Goal: Use online tool/utility: Use online tool/utility

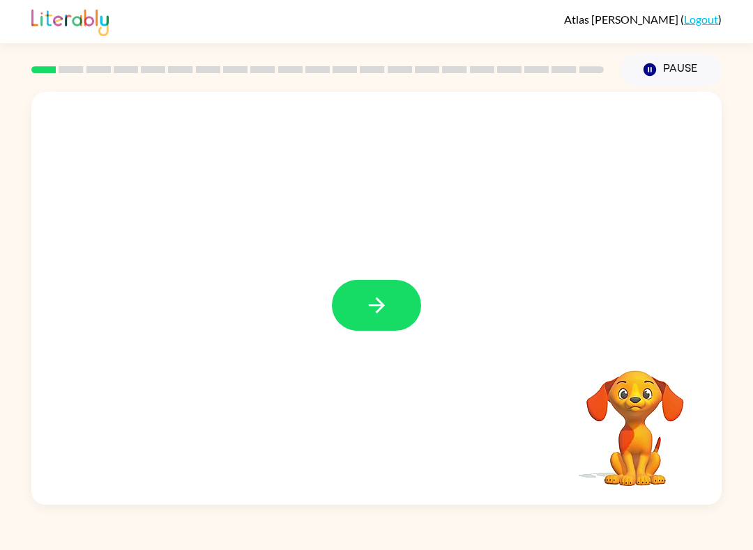
click at [394, 305] on button "button" at bounding box center [376, 305] width 89 height 51
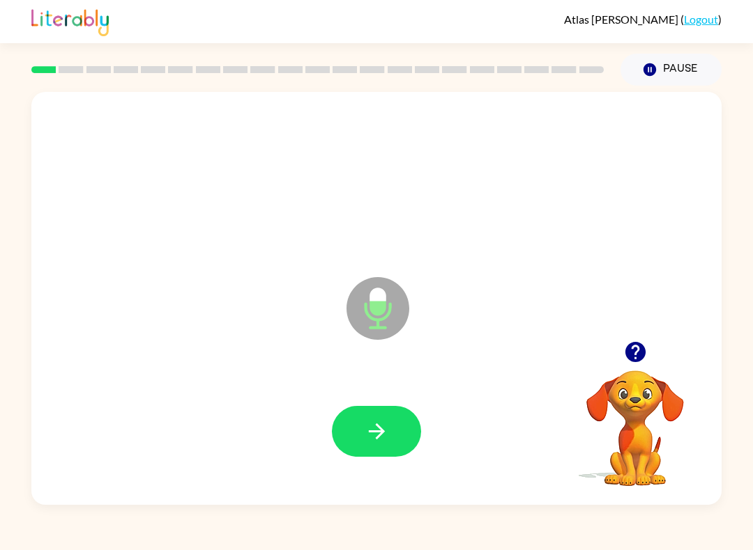
click at [404, 424] on button "button" at bounding box center [376, 431] width 89 height 51
click at [386, 419] on button "button" at bounding box center [376, 431] width 89 height 51
click at [390, 435] on button "button" at bounding box center [376, 431] width 89 height 51
click at [392, 433] on button "button" at bounding box center [376, 431] width 89 height 51
click at [422, 411] on div at bounding box center [376, 431] width 662 height 119
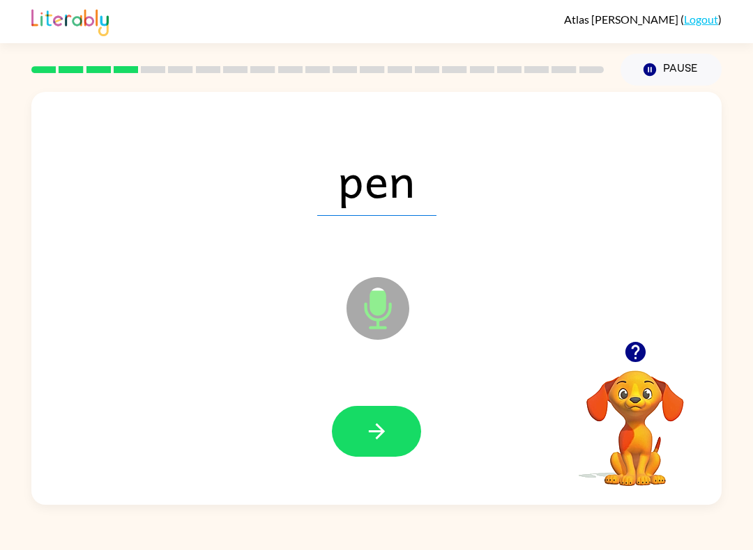
click at [399, 429] on button "button" at bounding box center [376, 431] width 89 height 51
click at [391, 432] on button "button" at bounding box center [376, 431] width 89 height 51
click at [372, 436] on icon "button" at bounding box center [376, 431] width 24 height 24
click at [400, 422] on button "button" at bounding box center [376, 431] width 89 height 51
click at [391, 428] on button "button" at bounding box center [376, 431] width 89 height 51
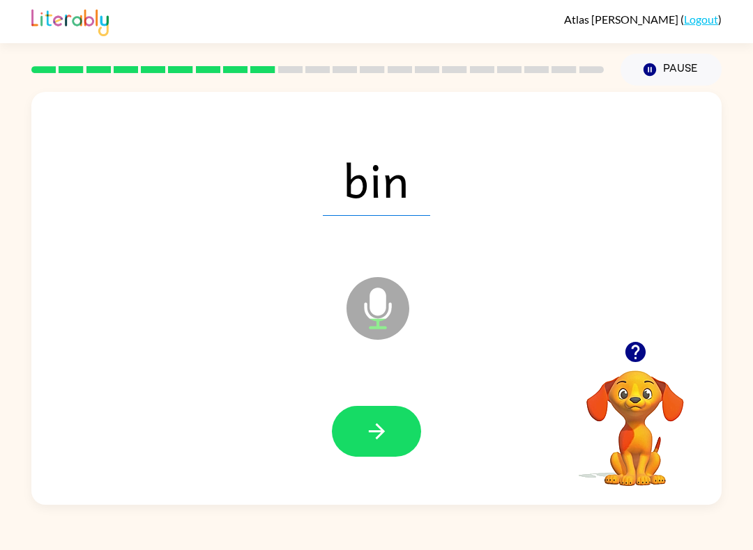
click at [396, 423] on button "button" at bounding box center [376, 431] width 89 height 51
click at [379, 435] on icon "button" at bounding box center [376, 432] width 16 height 16
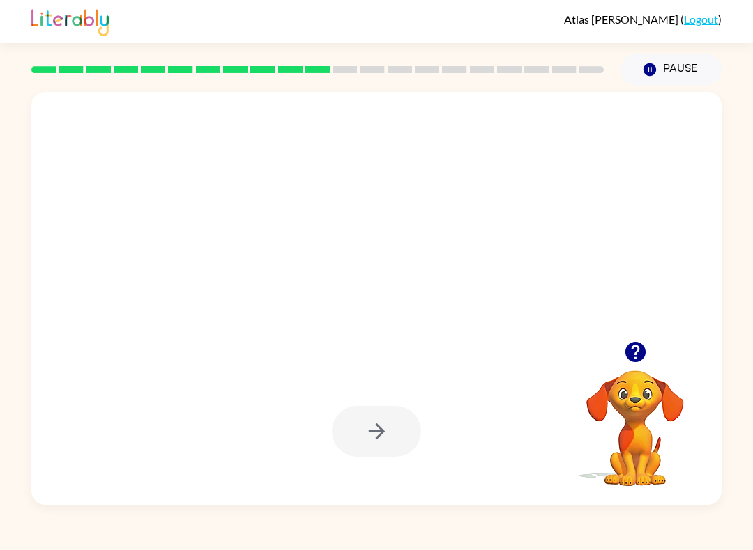
click at [628, 395] on video "Your browser must support playing .mp4 files to use Literably. Please try using…" at bounding box center [634, 418] width 139 height 139
click at [633, 353] on icon "button" at bounding box center [634, 352] width 20 height 20
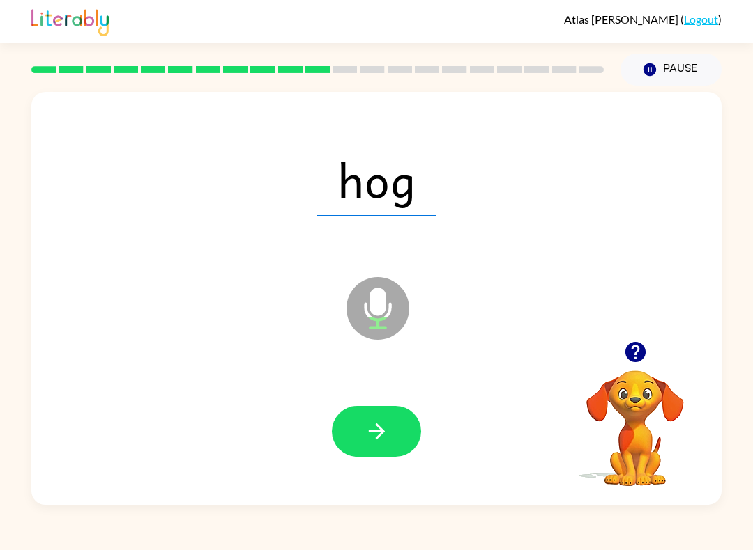
click at [404, 440] on button "button" at bounding box center [376, 431] width 89 height 51
click at [392, 431] on button "button" at bounding box center [376, 431] width 89 height 51
click at [379, 438] on icon "button" at bounding box center [376, 432] width 16 height 16
click at [376, 427] on icon "button" at bounding box center [376, 431] width 24 height 24
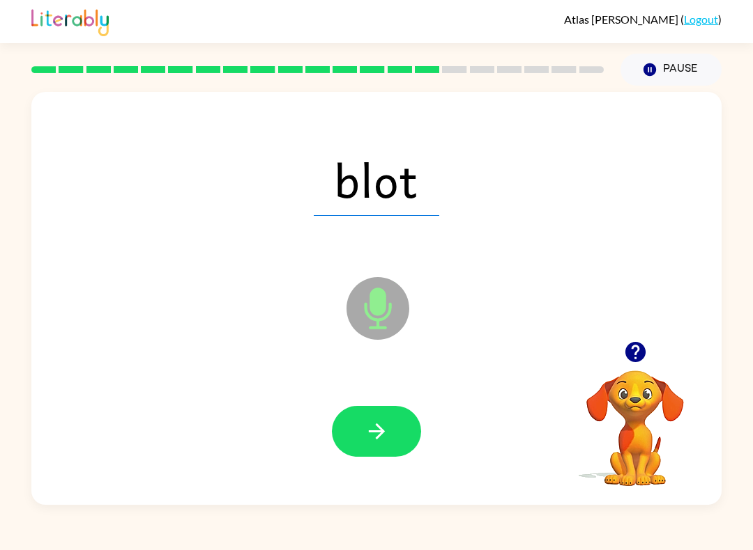
click at [370, 442] on icon "button" at bounding box center [376, 431] width 24 height 24
click at [391, 429] on button "button" at bounding box center [376, 431] width 89 height 51
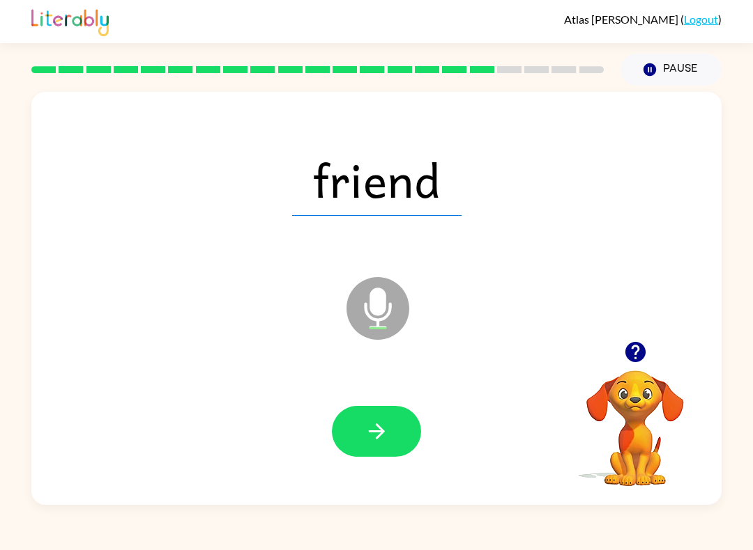
click at [413, 431] on button "button" at bounding box center [376, 431] width 89 height 51
click at [380, 429] on icon "button" at bounding box center [376, 432] width 16 height 16
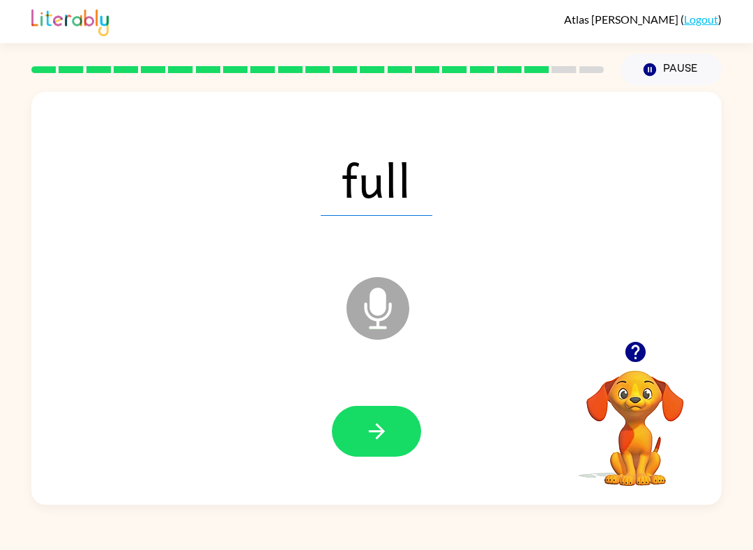
click at [376, 431] on icon "button" at bounding box center [376, 431] width 24 height 24
click at [387, 419] on button "button" at bounding box center [376, 431] width 89 height 51
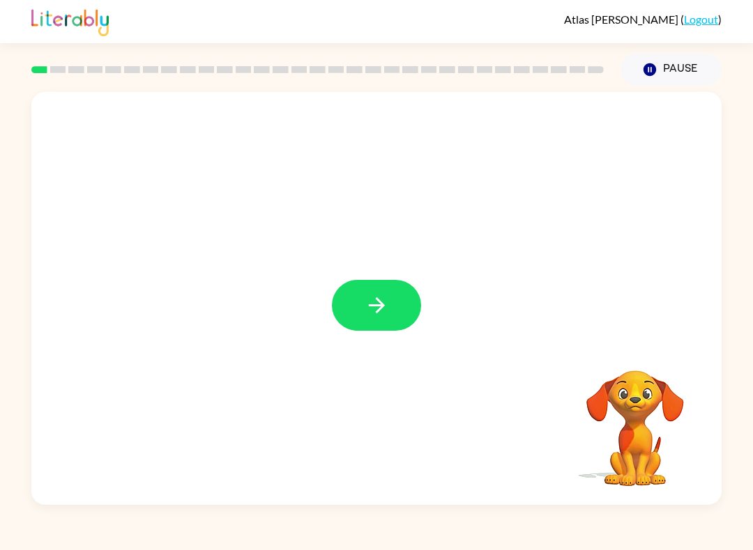
click at [376, 311] on icon "button" at bounding box center [376, 305] width 24 height 24
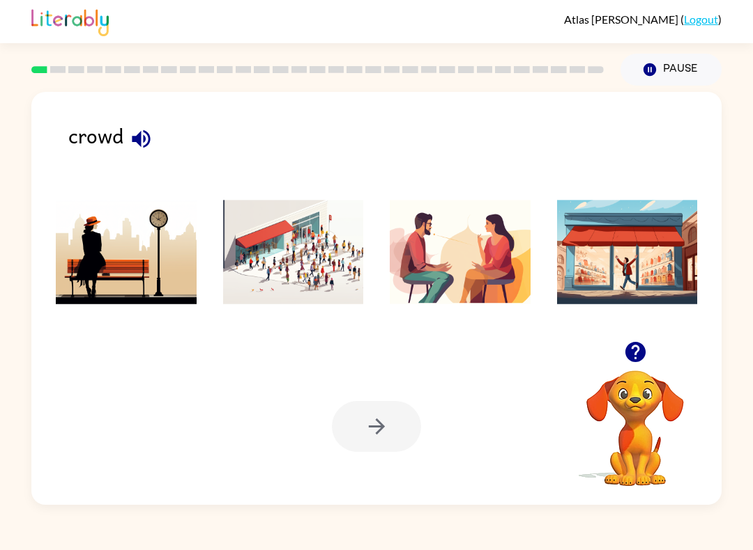
click at [121, 150] on div "crowd" at bounding box center [394, 146] width 653 height 52
click at [141, 136] on icon "button" at bounding box center [141, 139] width 18 height 18
click at [318, 255] on img at bounding box center [293, 252] width 141 height 105
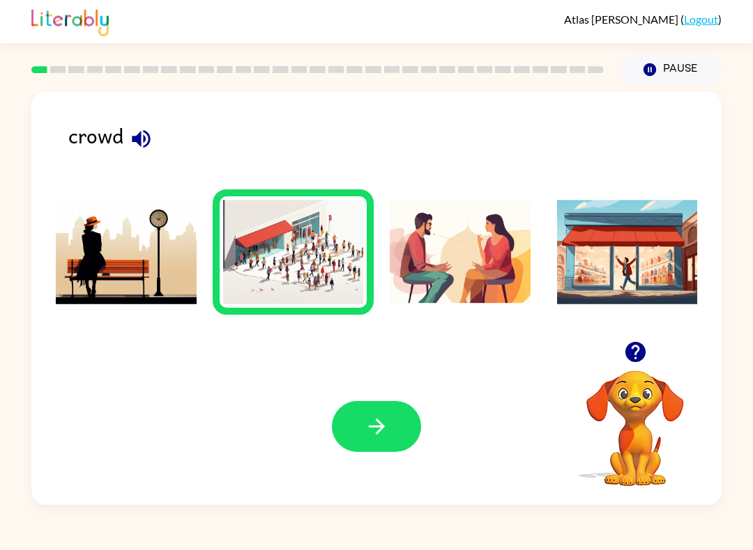
click at [376, 423] on icon "button" at bounding box center [376, 427] width 24 height 24
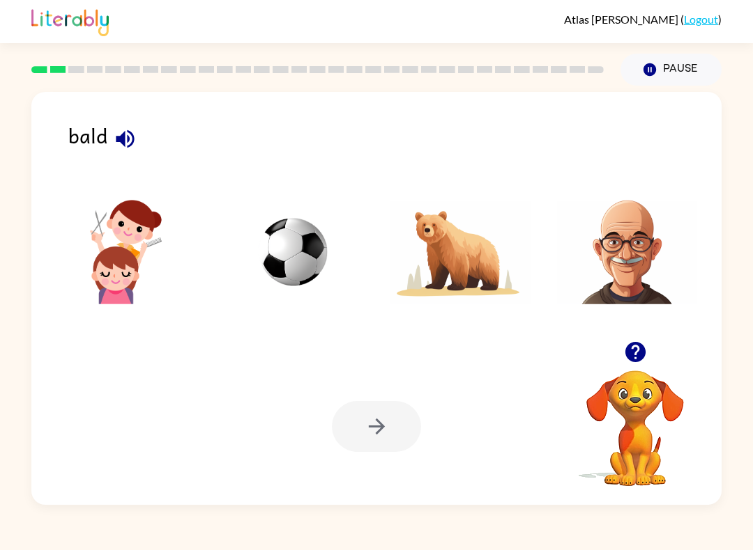
click at [82, 141] on div "bald" at bounding box center [394, 146] width 653 height 52
click at [128, 141] on icon "button" at bounding box center [125, 139] width 18 height 18
click at [636, 236] on img at bounding box center [627, 252] width 141 height 105
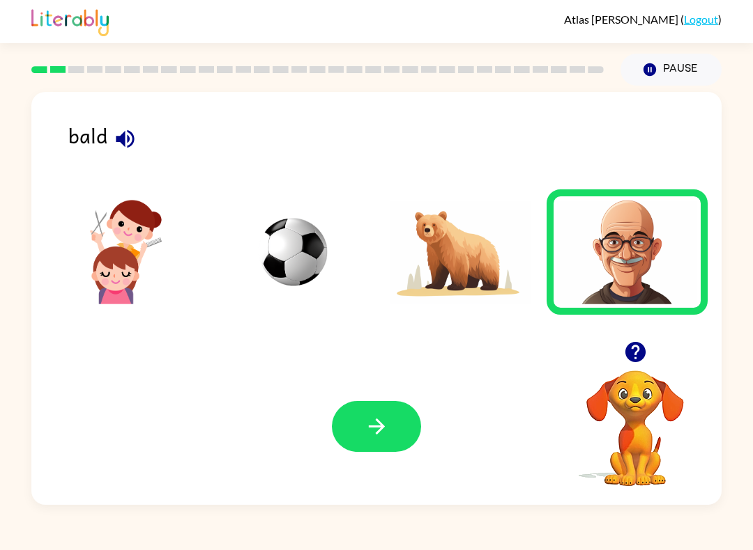
click at [390, 431] on button "button" at bounding box center [376, 426] width 89 height 51
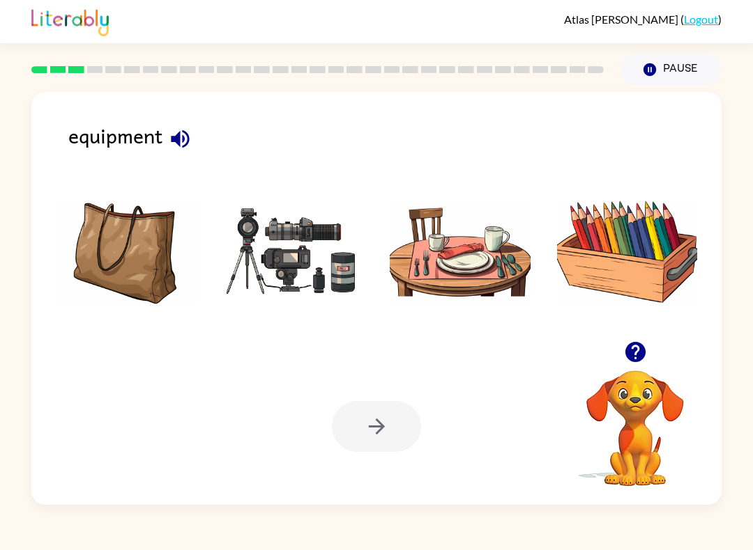
click at [185, 132] on icon "button" at bounding box center [180, 139] width 24 height 24
click at [268, 253] on img at bounding box center [293, 252] width 141 height 105
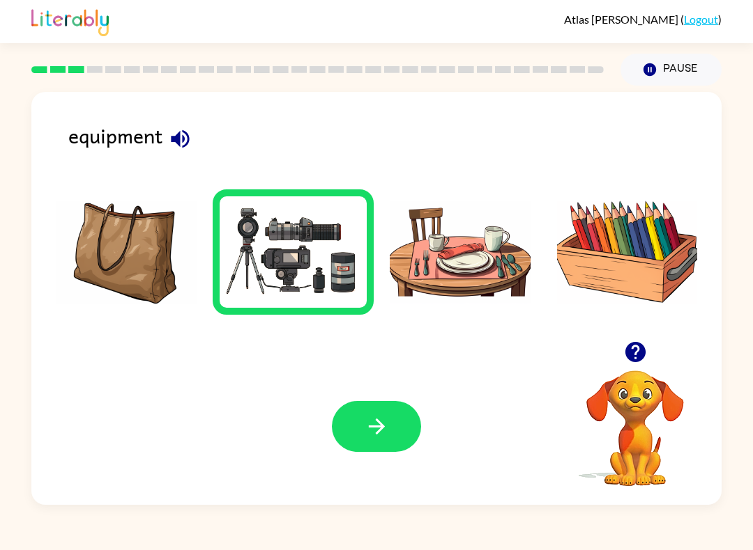
click at [392, 424] on button "button" at bounding box center [376, 426] width 89 height 51
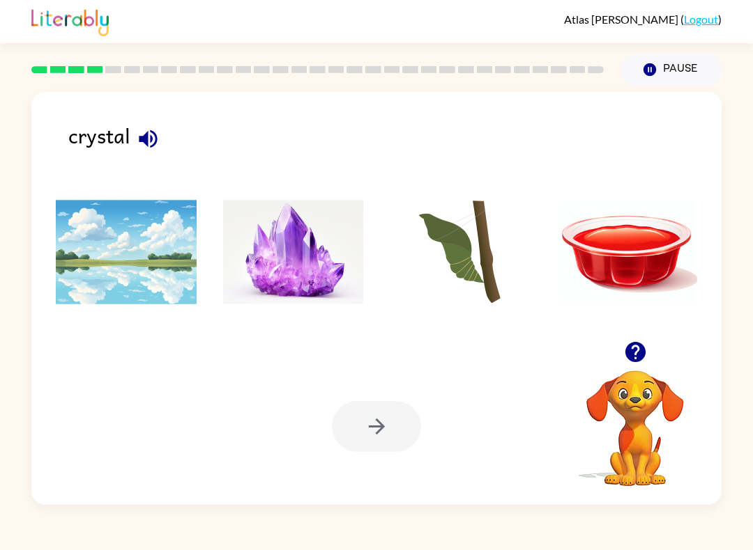
click at [144, 141] on icon "button" at bounding box center [148, 139] width 18 height 18
click at [264, 236] on img at bounding box center [293, 252] width 141 height 105
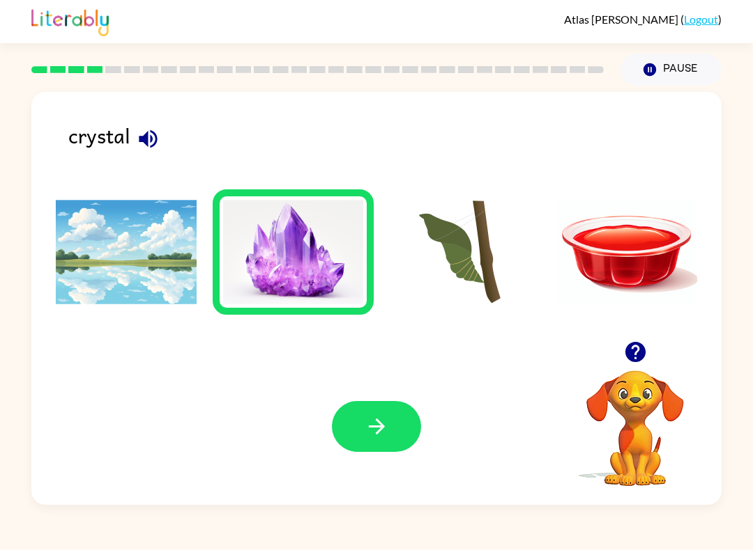
click at [384, 422] on icon "button" at bounding box center [376, 427] width 24 height 24
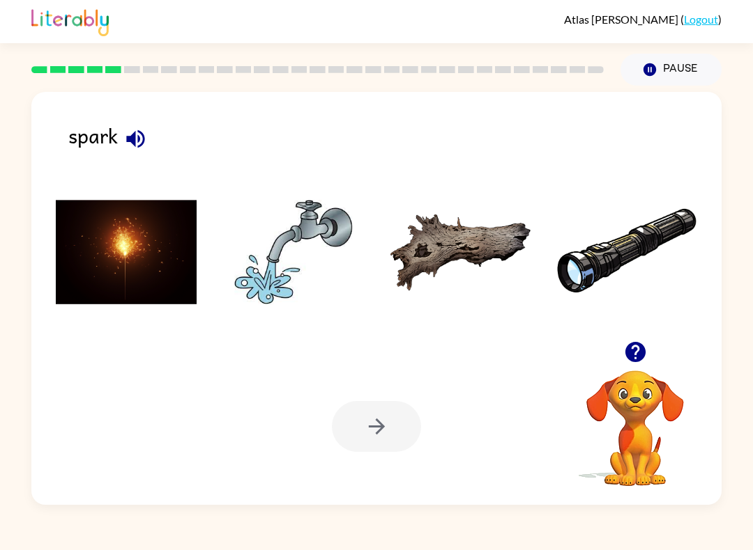
click at [137, 139] on icon "button" at bounding box center [135, 139] width 24 height 24
click at [115, 253] on img at bounding box center [126, 252] width 141 height 105
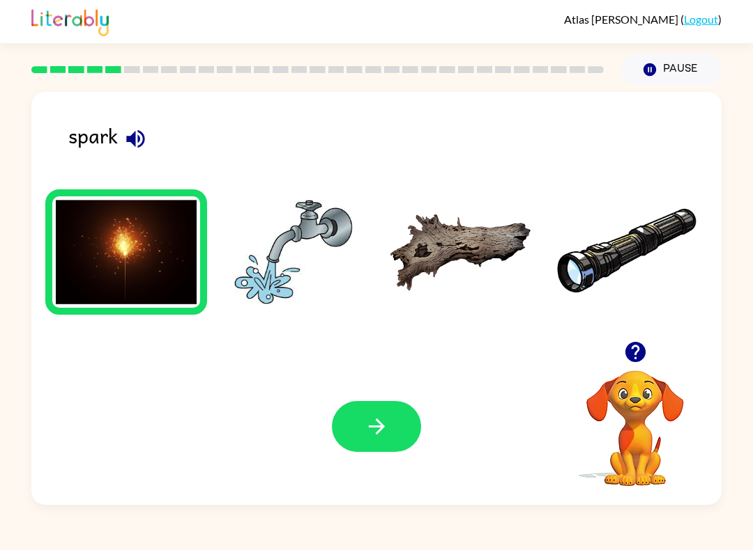
click at [412, 437] on button "button" at bounding box center [376, 426] width 89 height 51
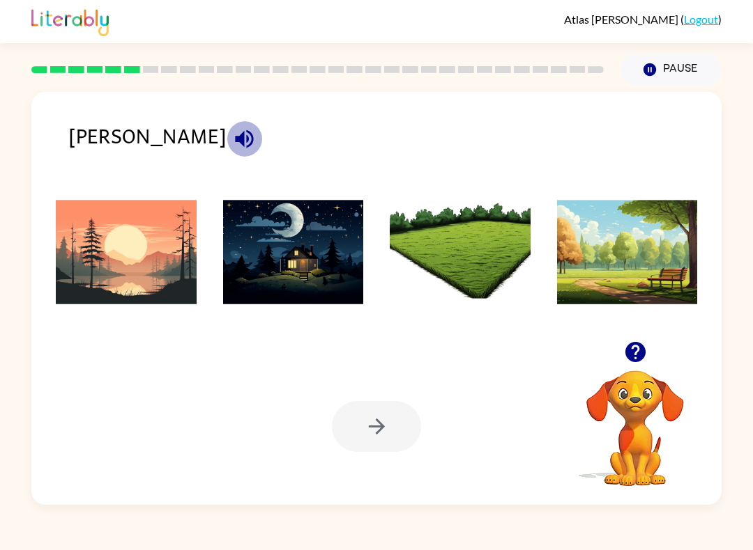
click at [232, 142] on icon "button" at bounding box center [244, 139] width 24 height 24
click at [109, 270] on img at bounding box center [126, 252] width 141 height 105
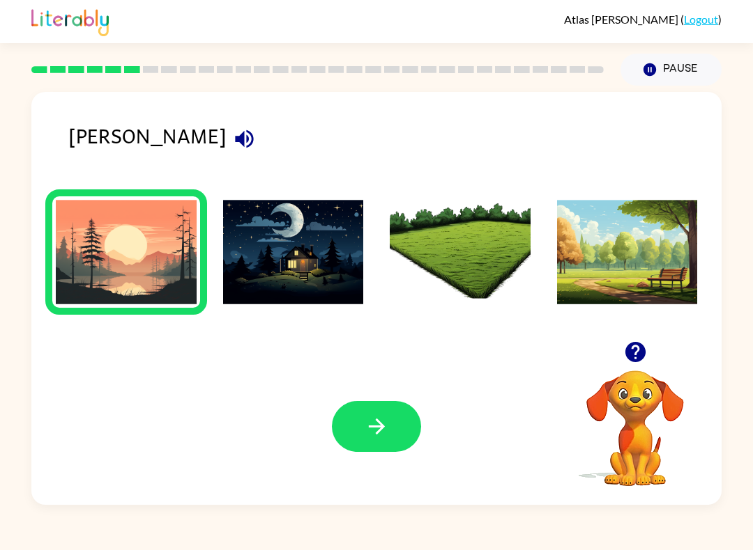
click at [394, 429] on button "button" at bounding box center [376, 426] width 89 height 51
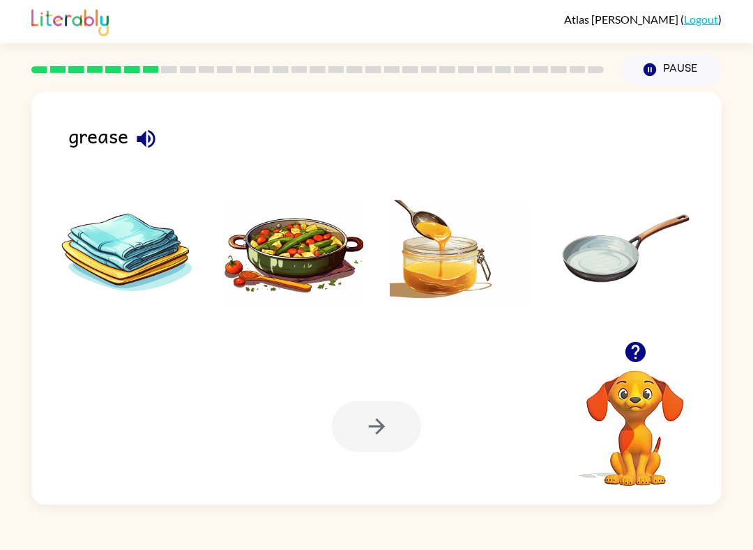
click at [115, 126] on div "grease" at bounding box center [394, 146] width 653 height 52
click at [144, 142] on icon "button" at bounding box center [146, 139] width 18 height 18
click at [629, 254] on img at bounding box center [627, 252] width 141 height 105
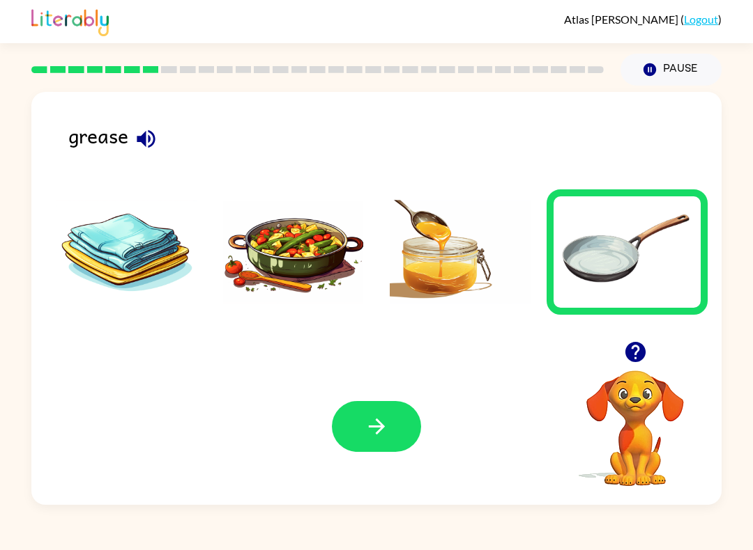
click at [363, 435] on button "button" at bounding box center [376, 426] width 89 height 51
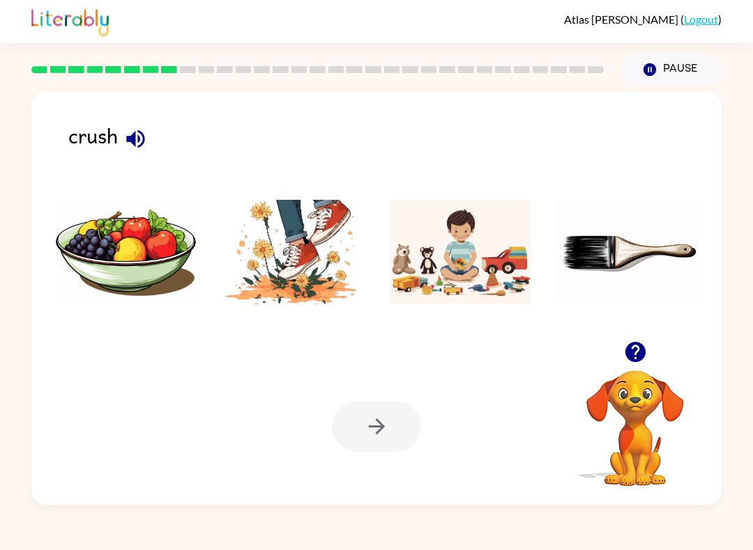
click at [145, 135] on icon "button" at bounding box center [135, 139] width 24 height 24
click at [319, 286] on img at bounding box center [293, 252] width 141 height 105
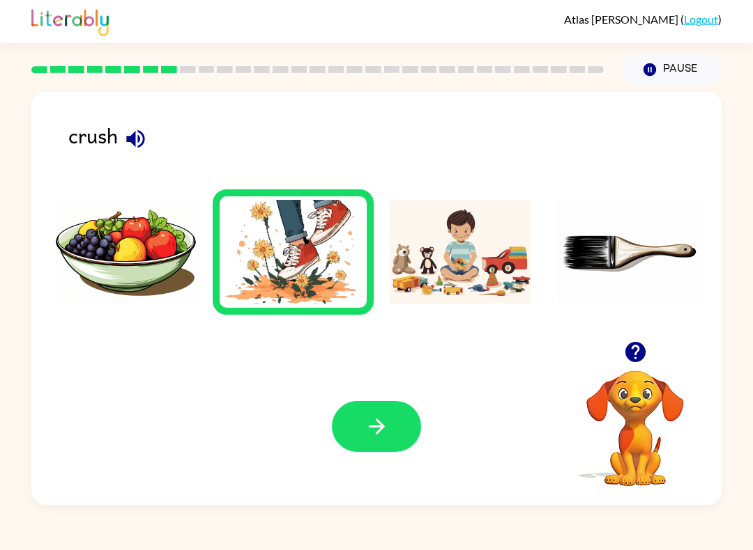
click at [354, 426] on button "button" at bounding box center [376, 426] width 89 height 51
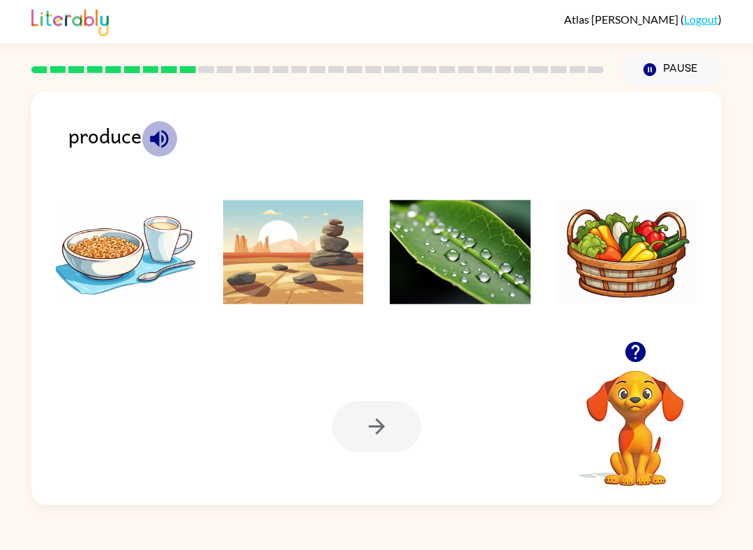
click at [164, 132] on icon "button" at bounding box center [159, 139] width 24 height 24
click at [654, 229] on img at bounding box center [627, 252] width 141 height 105
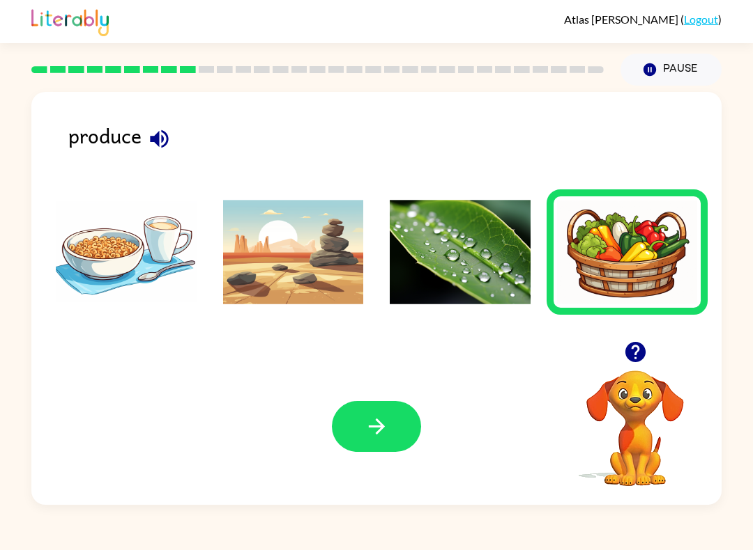
click at [371, 435] on icon "button" at bounding box center [376, 427] width 24 height 24
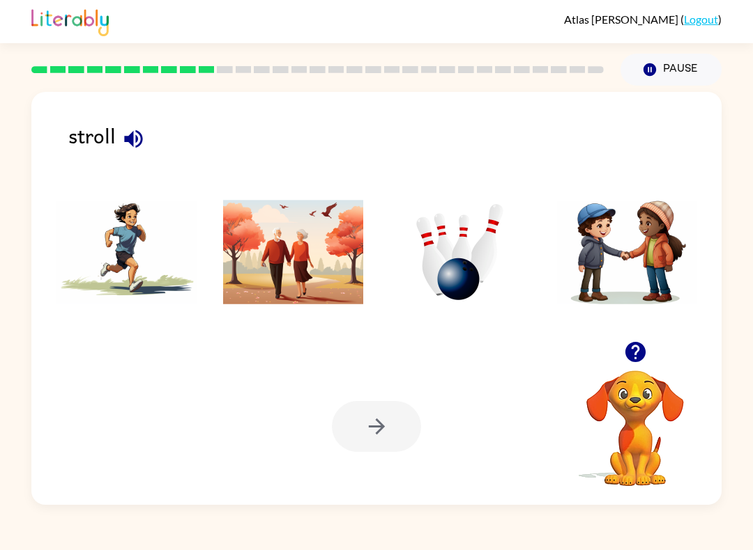
click at [99, 123] on div "stroll" at bounding box center [394, 146] width 653 height 52
click at [126, 137] on icon "button" at bounding box center [133, 139] width 24 height 24
click at [262, 229] on img at bounding box center [293, 252] width 141 height 105
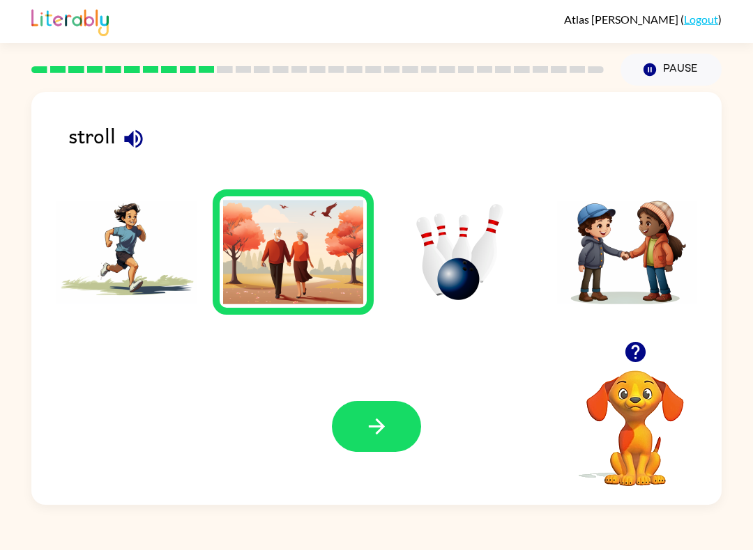
click at [356, 436] on button "button" at bounding box center [376, 426] width 89 height 51
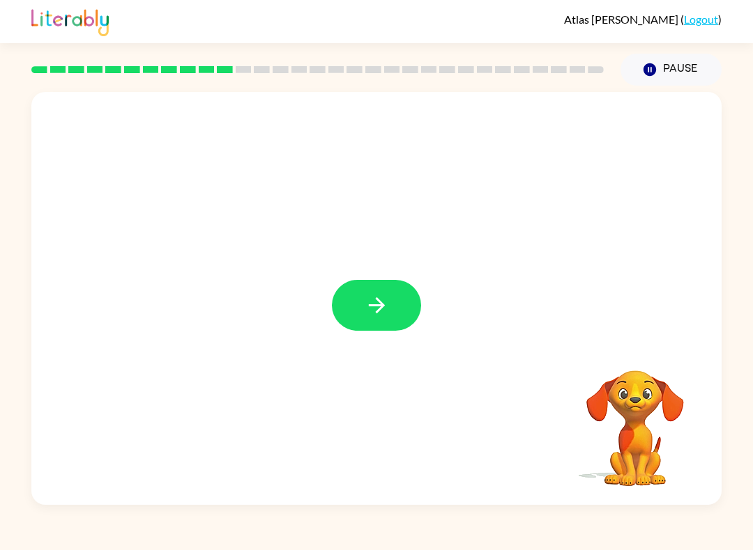
click at [398, 298] on button "button" at bounding box center [376, 305] width 89 height 51
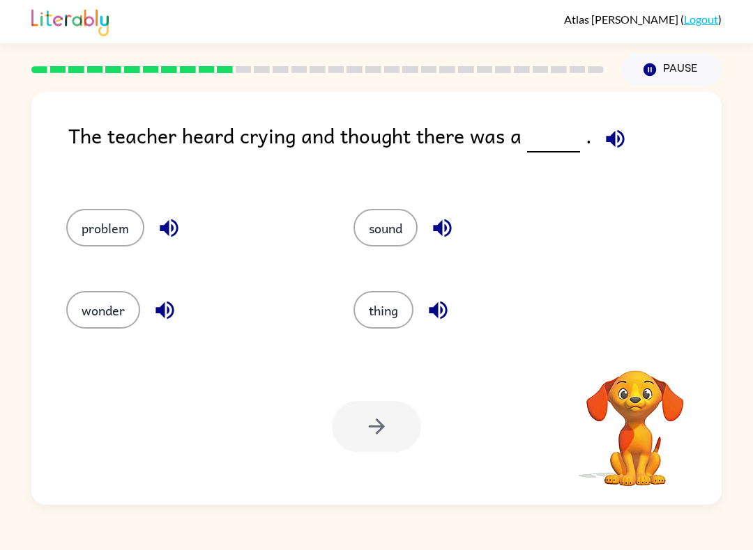
click at [614, 142] on icon "button" at bounding box center [615, 139] width 18 height 18
click at [616, 132] on icon "button" at bounding box center [615, 139] width 24 height 24
click at [109, 238] on button "problem" at bounding box center [105, 228] width 78 height 38
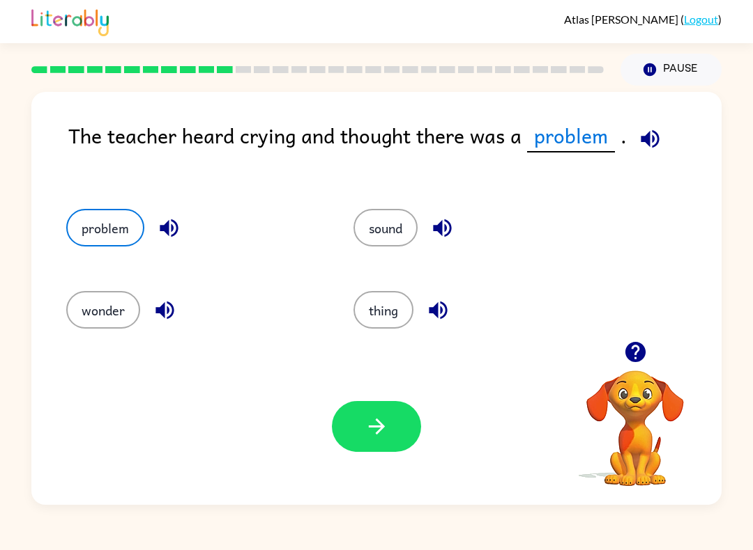
click at [383, 405] on button "button" at bounding box center [376, 426] width 89 height 51
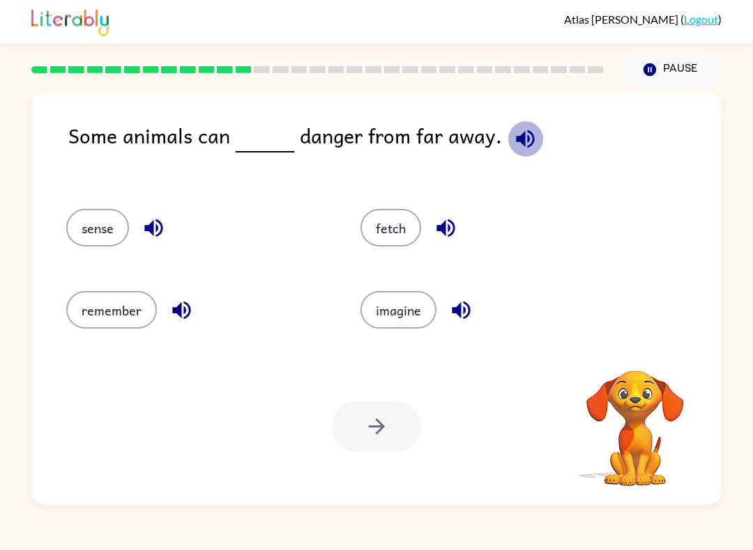
click at [527, 142] on icon "button" at bounding box center [525, 139] width 18 height 18
click at [146, 221] on icon "button" at bounding box center [153, 228] width 24 height 24
click at [98, 228] on button "sense" at bounding box center [97, 228] width 63 height 38
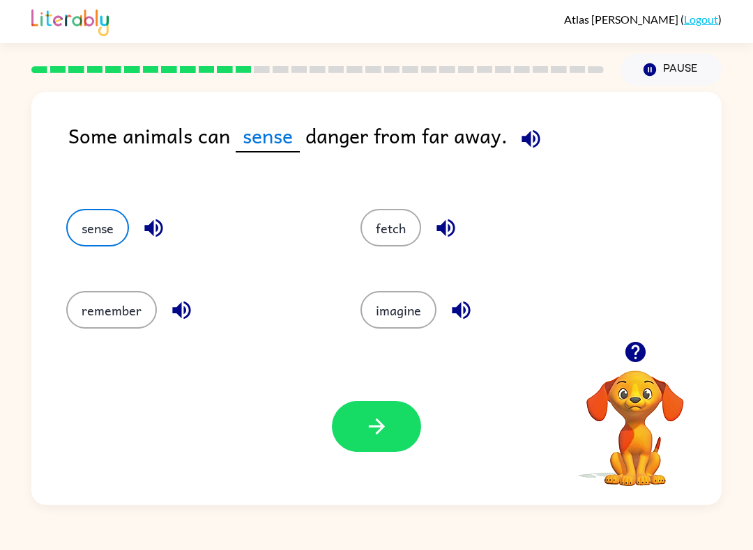
click at [399, 419] on button "button" at bounding box center [376, 426] width 89 height 51
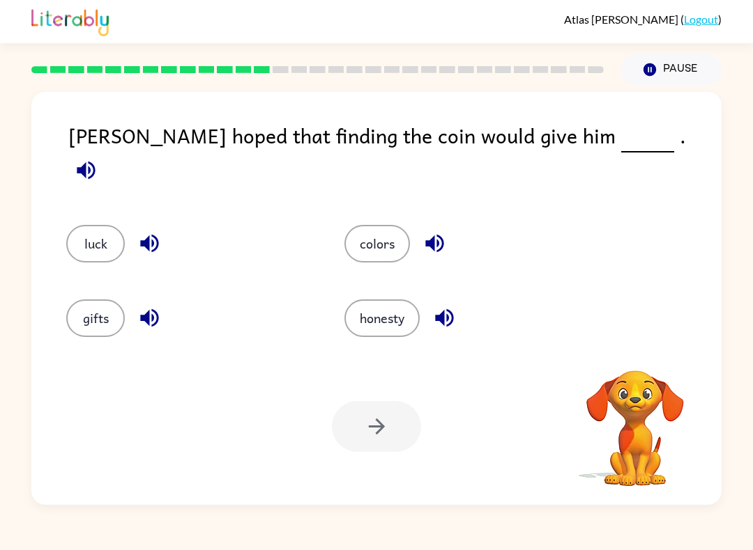
click at [95, 161] on icon "button" at bounding box center [86, 170] width 18 height 18
click at [88, 231] on button "luck" at bounding box center [95, 244] width 59 height 38
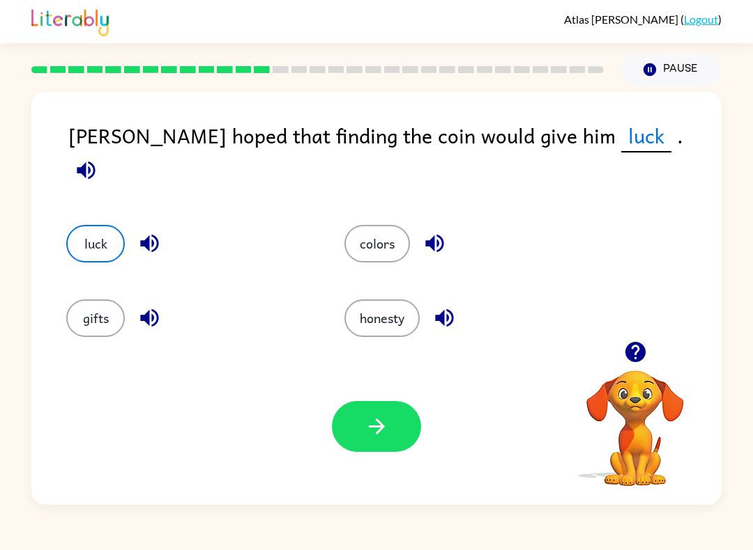
click at [399, 427] on button "button" at bounding box center [376, 426] width 89 height 51
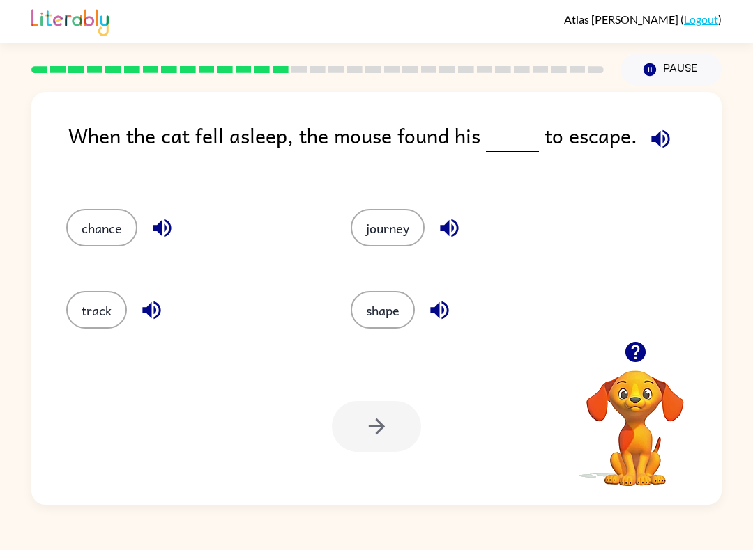
click at [656, 145] on icon "button" at bounding box center [660, 139] width 24 height 24
click at [163, 224] on icon "button" at bounding box center [162, 228] width 24 height 24
click at [155, 313] on icon "button" at bounding box center [151, 311] width 18 height 18
click at [458, 224] on icon "button" at bounding box center [449, 228] width 24 height 24
click at [452, 315] on icon "button" at bounding box center [439, 310] width 24 height 24
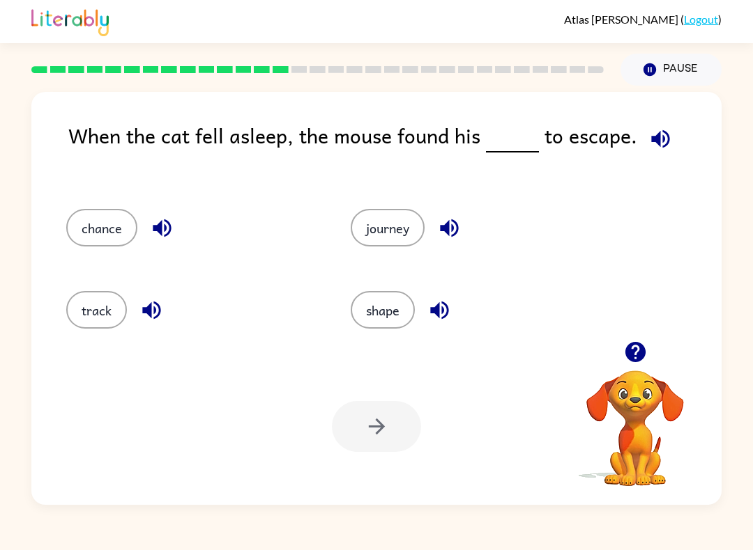
click at [118, 219] on button "chance" at bounding box center [101, 228] width 71 height 38
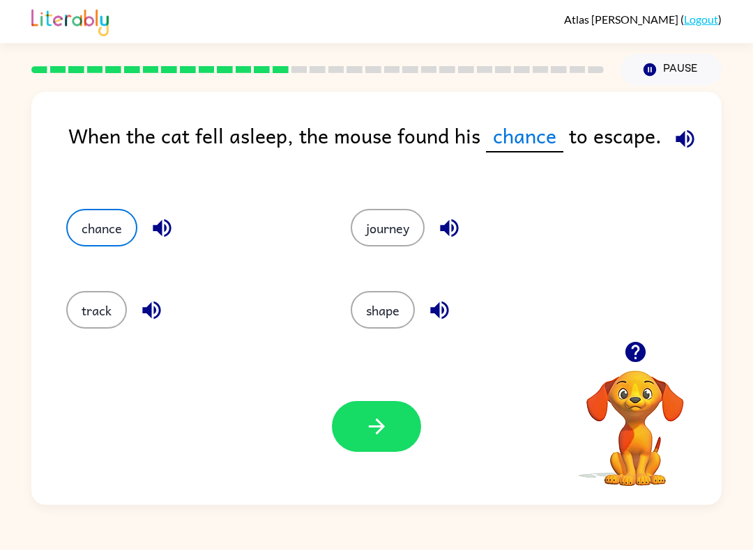
click at [387, 418] on icon "button" at bounding box center [376, 427] width 24 height 24
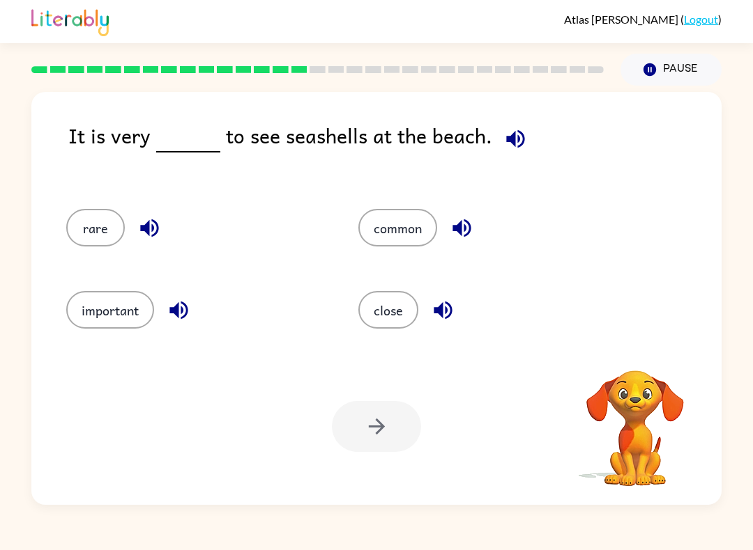
click at [520, 137] on icon "button" at bounding box center [515, 139] width 24 height 24
click at [519, 133] on icon "button" at bounding box center [515, 139] width 24 height 24
click at [407, 236] on button "common" at bounding box center [397, 228] width 79 height 38
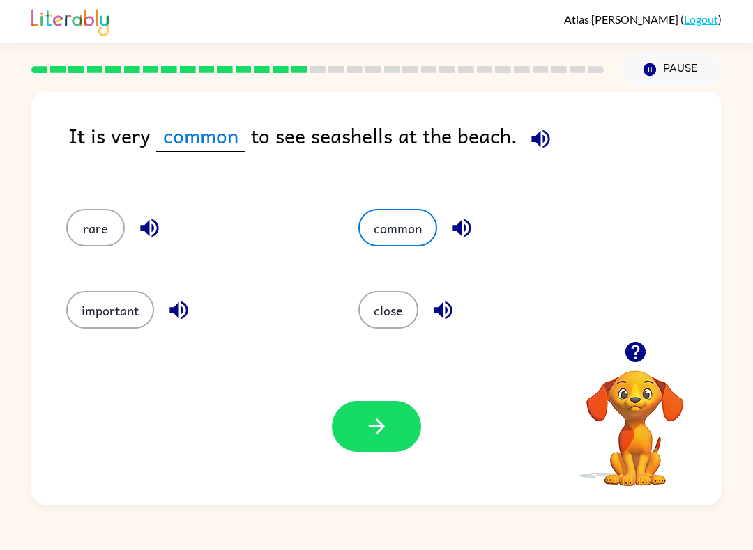
click at [399, 407] on button "button" at bounding box center [376, 426] width 89 height 51
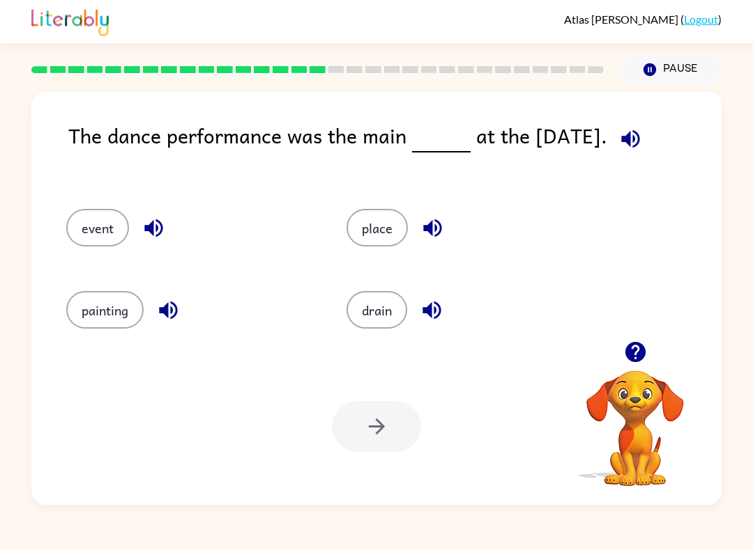
click at [632, 139] on icon "button" at bounding box center [630, 139] width 24 height 24
click at [171, 321] on icon "button" at bounding box center [168, 310] width 24 height 24
click at [155, 231] on icon "button" at bounding box center [153, 228] width 24 height 24
click at [438, 226] on icon "button" at bounding box center [432, 228] width 24 height 24
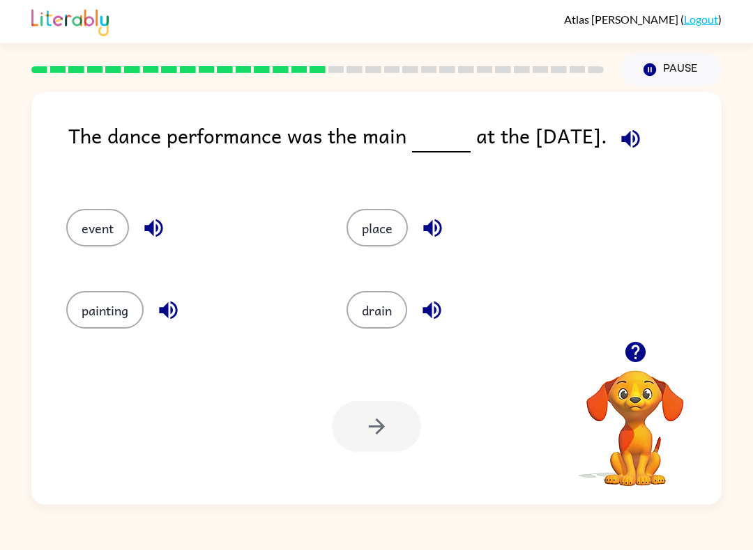
click at [438, 228] on icon "button" at bounding box center [432, 228] width 18 height 18
click at [429, 224] on icon "button" at bounding box center [432, 228] width 24 height 24
click at [441, 319] on icon "button" at bounding box center [431, 310] width 24 height 24
click at [639, 135] on icon "button" at bounding box center [630, 139] width 18 height 18
click at [149, 219] on icon "button" at bounding box center [153, 228] width 24 height 24
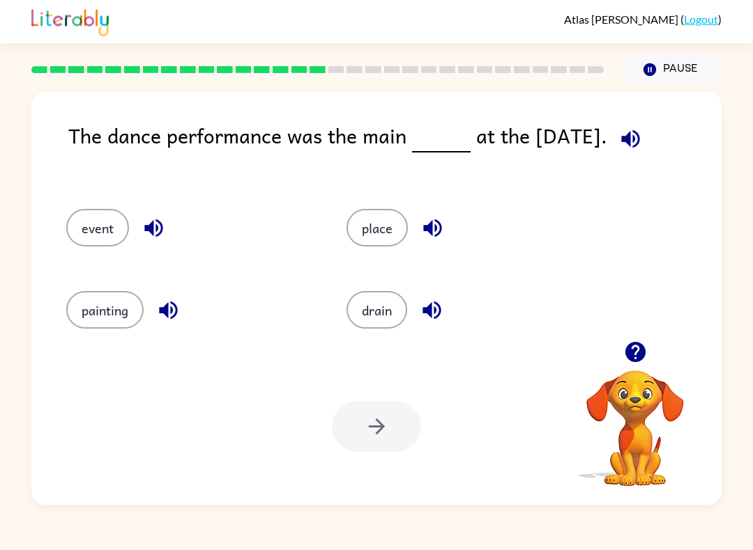
click at [94, 237] on button "event" at bounding box center [97, 228] width 63 height 38
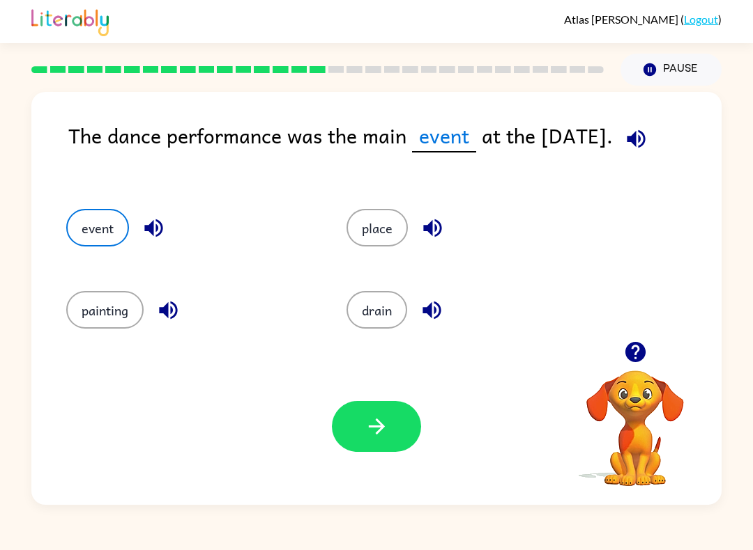
click at [383, 424] on icon "button" at bounding box center [376, 427] width 24 height 24
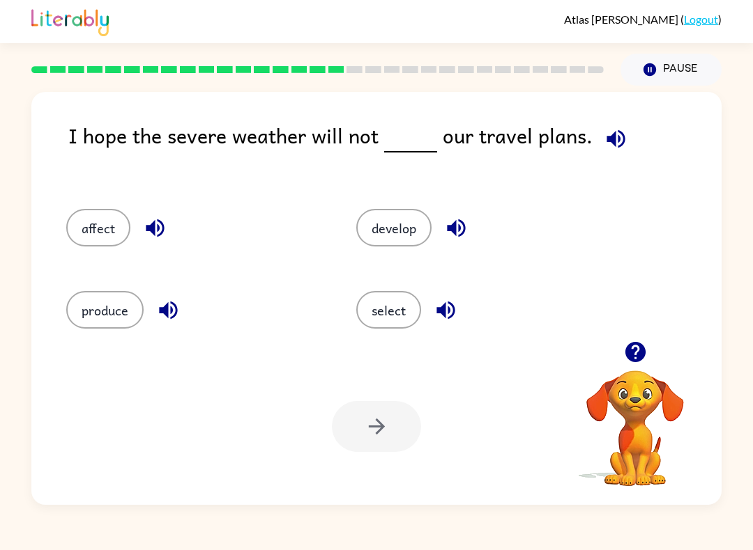
click at [622, 141] on button "button" at bounding box center [616, 139] width 36 height 36
click at [171, 306] on icon "button" at bounding box center [168, 310] width 24 height 24
click at [162, 217] on icon "button" at bounding box center [155, 228] width 24 height 24
click at [460, 231] on icon "button" at bounding box center [456, 228] width 18 height 18
click at [449, 311] on icon "button" at bounding box center [445, 311] width 18 height 18
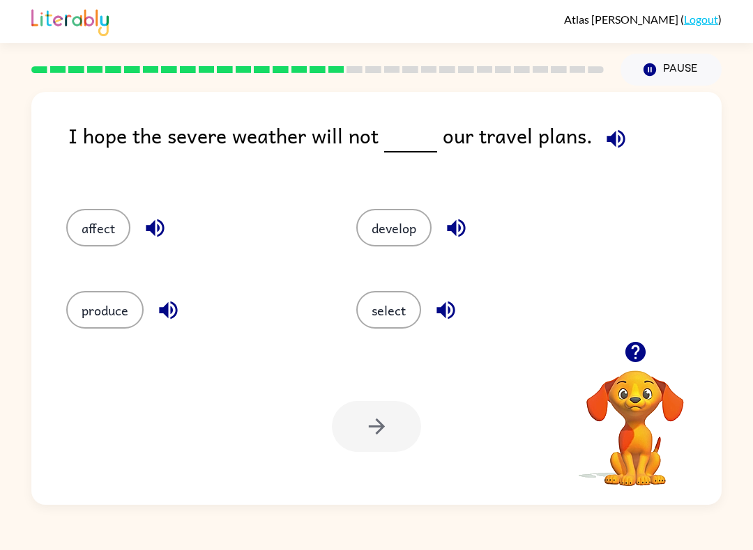
click at [116, 220] on button "affect" at bounding box center [98, 228] width 64 height 38
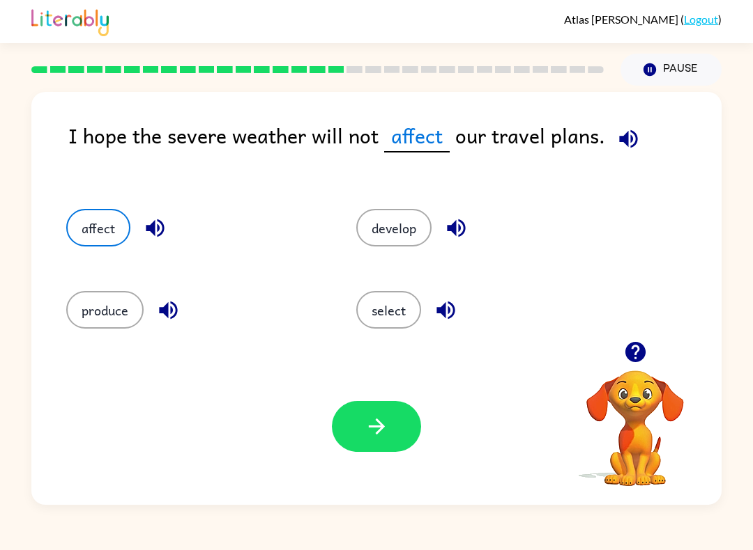
click at [386, 424] on icon "button" at bounding box center [376, 427] width 24 height 24
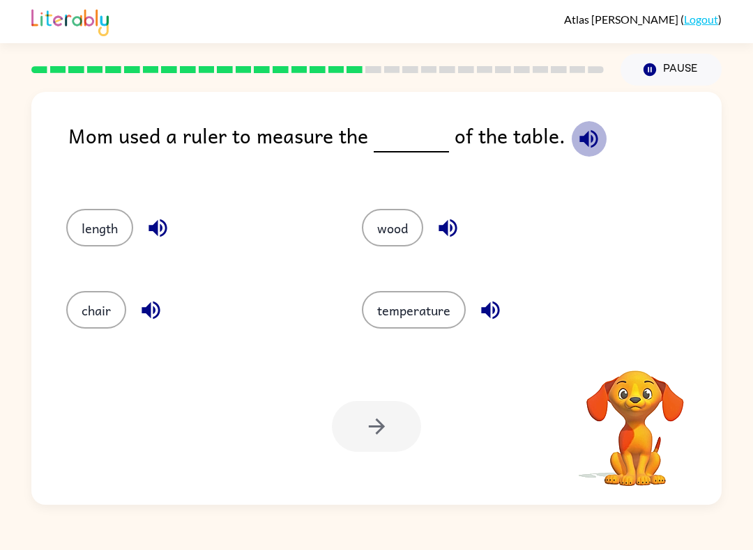
click at [583, 138] on icon "button" at bounding box center [588, 139] width 24 height 24
click at [444, 227] on icon "button" at bounding box center [447, 228] width 18 height 18
click at [160, 219] on icon "button" at bounding box center [158, 228] width 24 height 24
click at [169, 223] on icon "button" at bounding box center [158, 228] width 24 height 24
click at [164, 316] on button "button" at bounding box center [151, 311] width 36 height 36
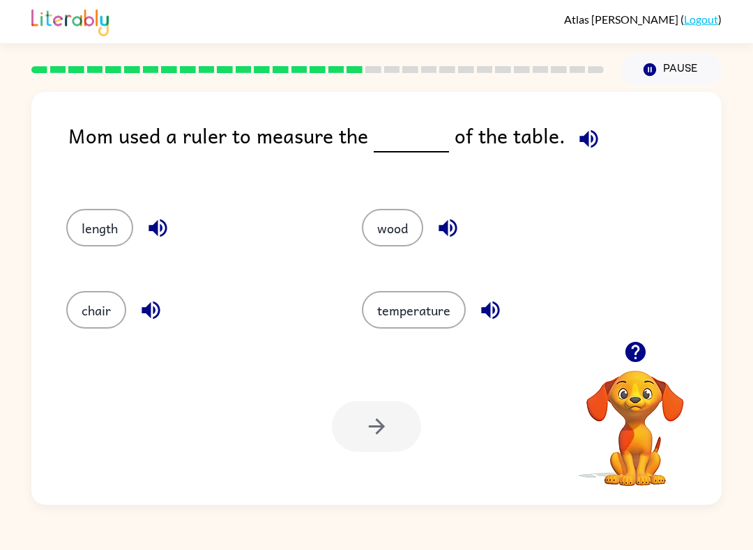
click at [502, 313] on button "button" at bounding box center [490, 311] width 36 height 36
click at [391, 222] on button "wood" at bounding box center [392, 228] width 61 height 38
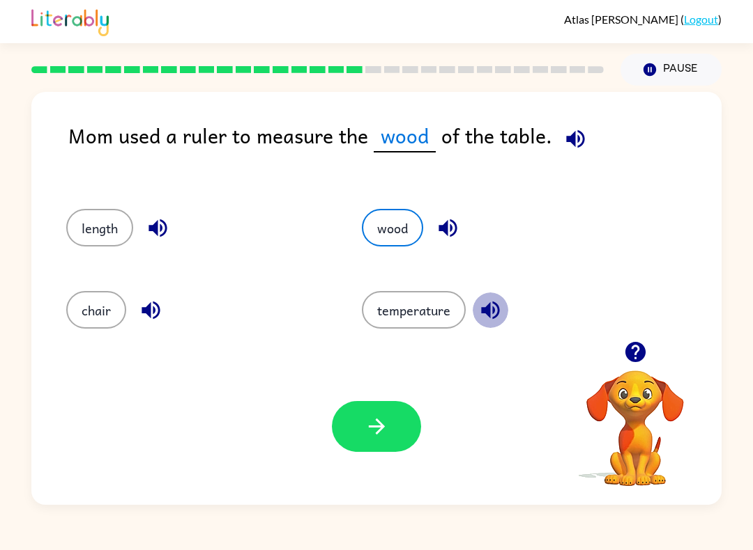
click at [498, 307] on icon "button" at bounding box center [490, 311] width 18 height 18
click at [157, 230] on icon "button" at bounding box center [157, 228] width 18 height 18
click at [160, 226] on icon "button" at bounding box center [157, 228] width 18 height 18
click at [92, 222] on button "length" at bounding box center [99, 228] width 67 height 38
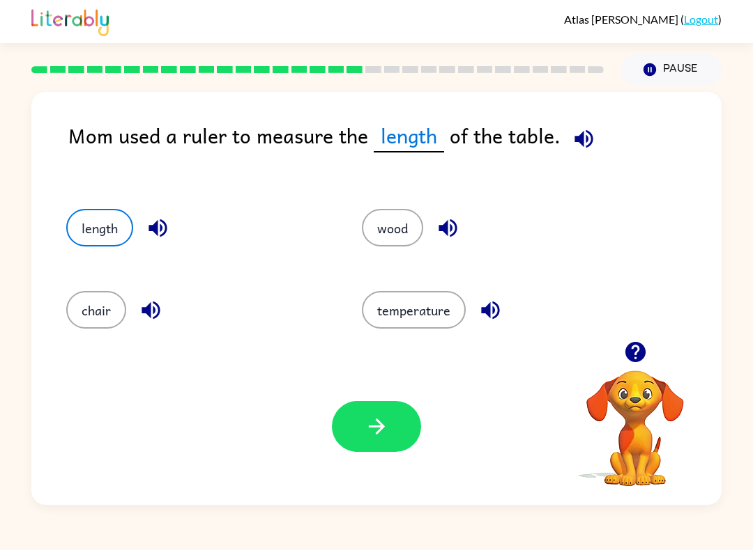
click at [389, 434] on button "button" at bounding box center [376, 426] width 89 height 51
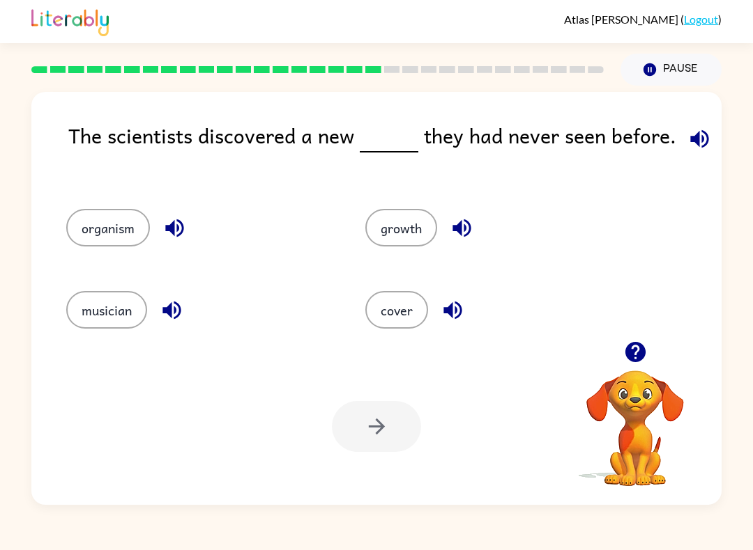
click at [697, 138] on icon "button" at bounding box center [699, 139] width 18 height 18
click at [469, 214] on button "button" at bounding box center [462, 228] width 36 height 36
click at [171, 224] on icon "button" at bounding box center [174, 228] width 24 height 24
click at [168, 312] on icon "button" at bounding box center [171, 311] width 18 height 18
click at [455, 314] on icon "button" at bounding box center [452, 311] width 18 height 18
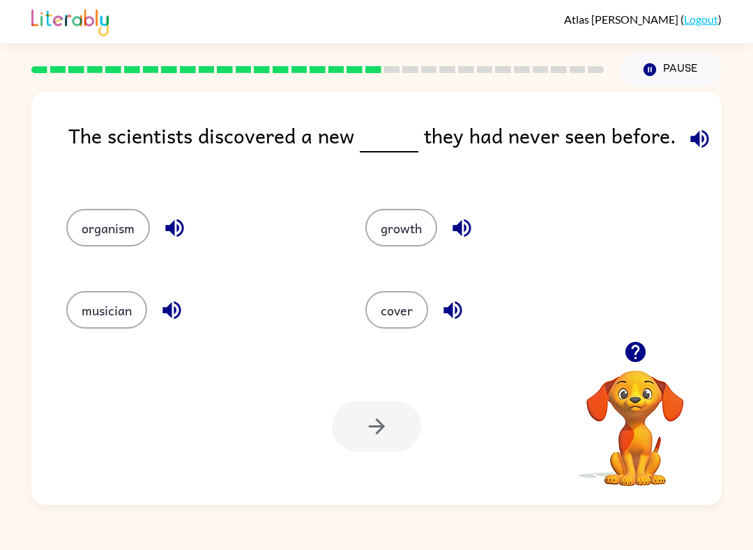
click at [101, 231] on button "organism" at bounding box center [108, 228] width 84 height 38
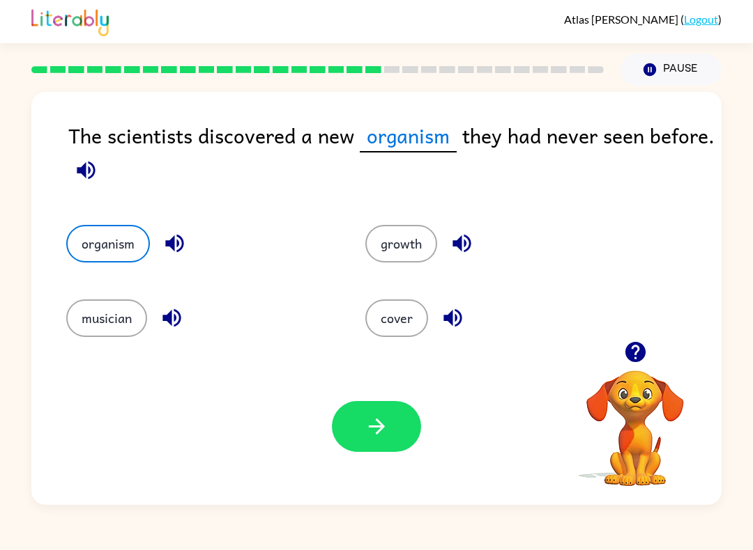
click at [180, 247] on icon "button" at bounding box center [174, 243] width 24 height 24
click at [71, 176] on button "button" at bounding box center [86, 171] width 36 height 36
click at [394, 433] on button "button" at bounding box center [376, 426] width 89 height 51
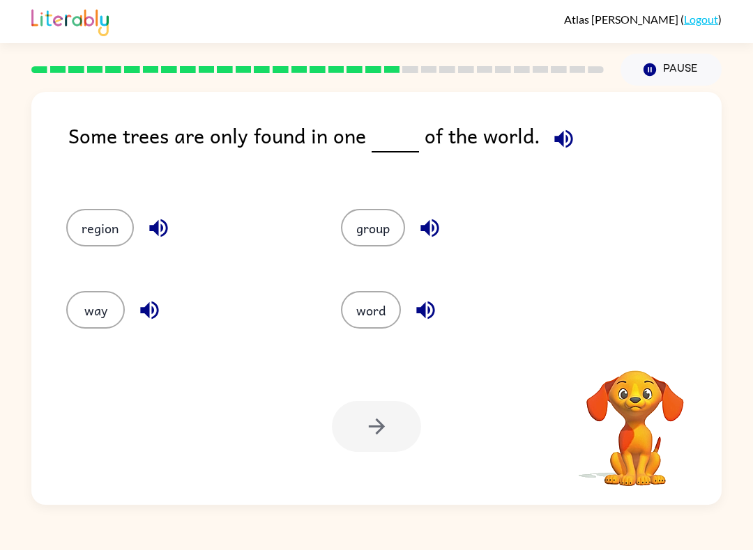
click at [573, 141] on button "button" at bounding box center [564, 139] width 36 height 36
click at [435, 227] on icon "button" at bounding box center [429, 228] width 24 height 24
click at [425, 319] on icon "button" at bounding box center [425, 310] width 24 height 24
click at [155, 211] on button "button" at bounding box center [159, 228] width 36 height 36
click at [139, 305] on icon "button" at bounding box center [149, 310] width 24 height 24
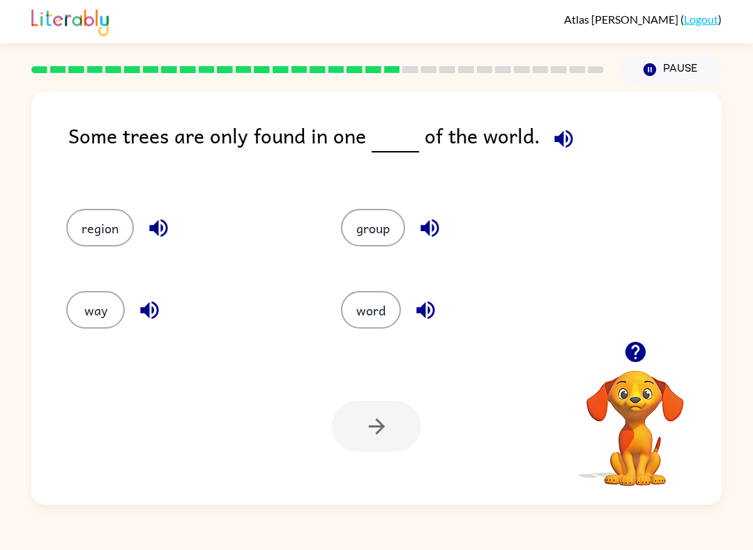
click at [110, 232] on button "region" at bounding box center [100, 228] width 68 height 38
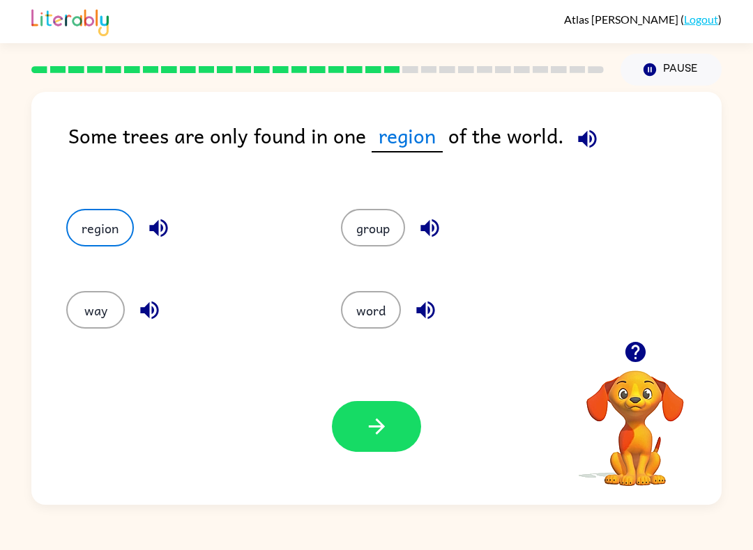
click at [363, 429] on button "button" at bounding box center [376, 426] width 89 height 51
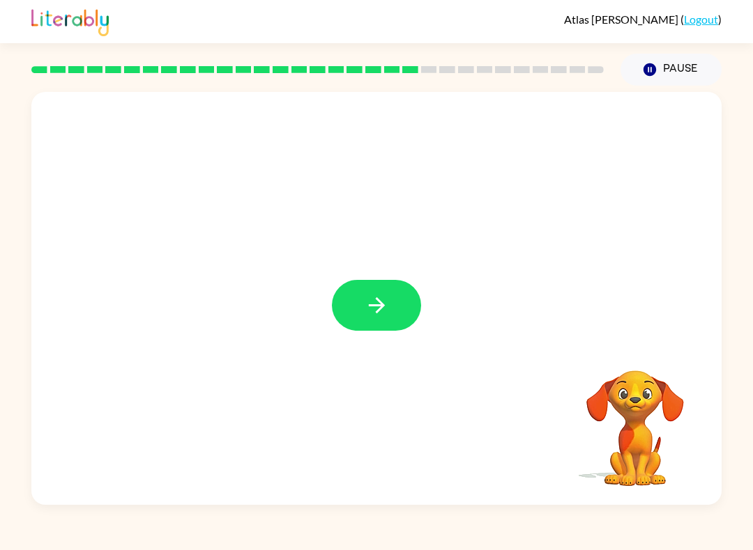
click at [411, 80] on div at bounding box center [317, 69] width 589 height 49
click at [387, 307] on icon "button" at bounding box center [376, 305] width 24 height 24
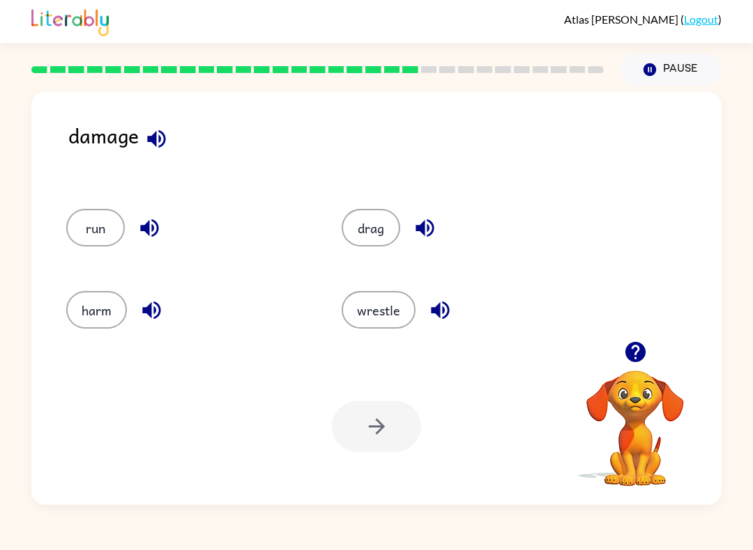
click at [153, 137] on icon "button" at bounding box center [156, 139] width 18 height 18
click at [145, 319] on icon "button" at bounding box center [151, 310] width 24 height 24
click at [145, 233] on icon "button" at bounding box center [149, 228] width 24 height 24
click at [421, 234] on icon "button" at bounding box center [425, 228] width 24 height 24
click at [439, 311] on icon "button" at bounding box center [440, 311] width 18 height 18
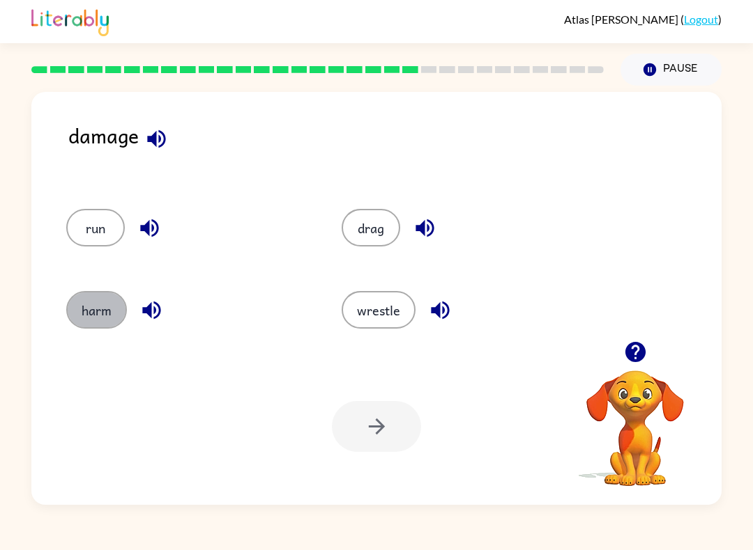
click at [102, 311] on button "harm" at bounding box center [96, 310] width 61 height 38
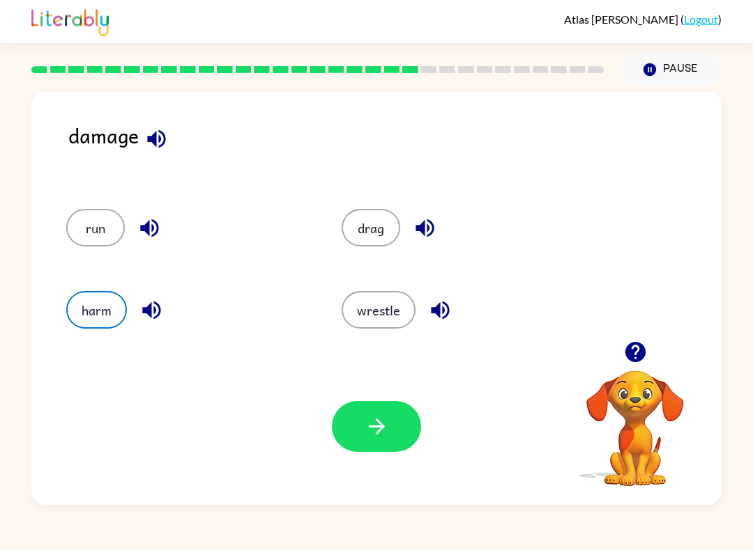
click at [346, 425] on button "button" at bounding box center [376, 426] width 89 height 51
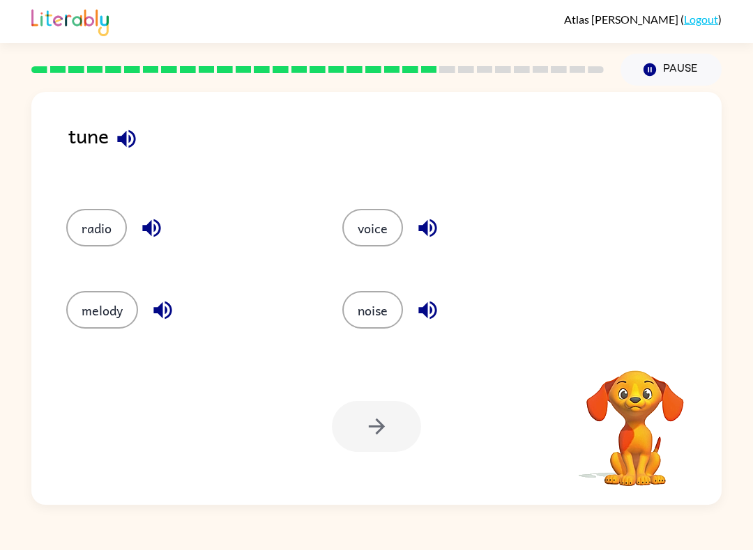
click at [114, 160] on div "tune" at bounding box center [394, 150] width 653 height 61
click at [130, 140] on icon "button" at bounding box center [126, 139] width 18 height 18
click at [118, 119] on div "tune radio voice melody noise Your browser must support playing .mp4 files to u…" at bounding box center [376, 298] width 690 height 413
click at [125, 136] on icon "button" at bounding box center [126, 139] width 18 height 18
click at [152, 233] on icon "button" at bounding box center [151, 228] width 24 height 24
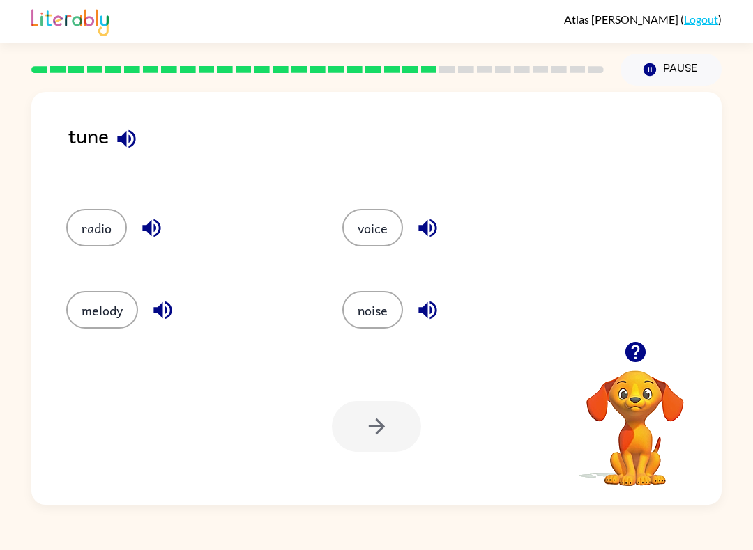
click at [164, 308] on icon "button" at bounding box center [163, 310] width 24 height 24
click at [435, 218] on icon "button" at bounding box center [427, 228] width 24 height 24
click at [442, 318] on button "button" at bounding box center [428, 311] width 36 height 36
click at [167, 311] on icon "button" at bounding box center [162, 311] width 18 height 18
click at [114, 314] on button "melody" at bounding box center [102, 310] width 72 height 38
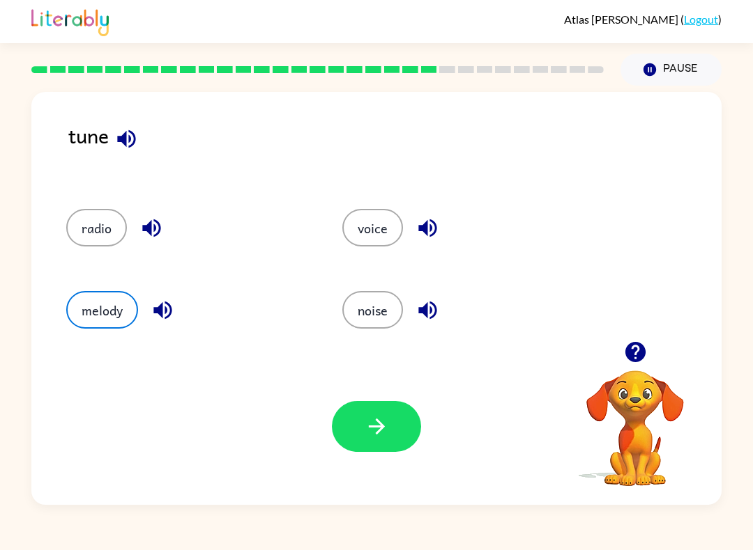
click at [387, 417] on icon "button" at bounding box center [376, 427] width 24 height 24
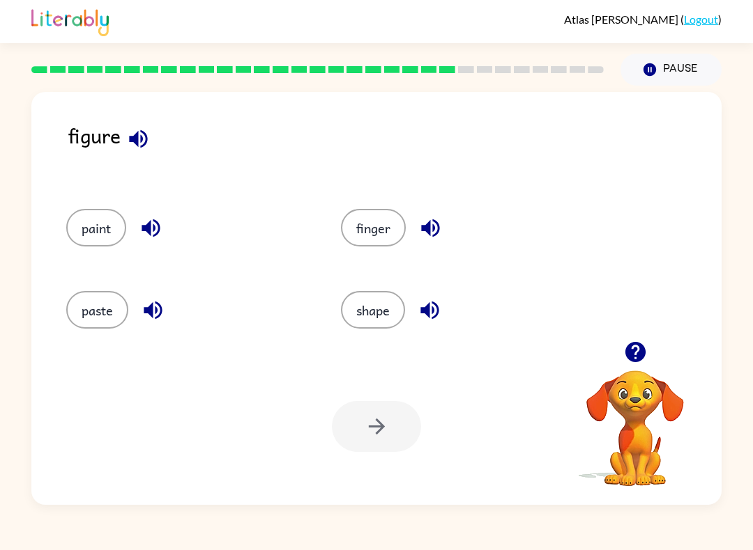
click at [134, 139] on icon "button" at bounding box center [138, 139] width 18 height 18
click at [148, 233] on icon "button" at bounding box center [150, 228] width 18 height 18
click at [137, 311] on button "button" at bounding box center [153, 311] width 36 height 36
click at [447, 226] on button "button" at bounding box center [431, 228] width 36 height 36
click at [438, 311] on icon "button" at bounding box center [429, 311] width 18 height 18
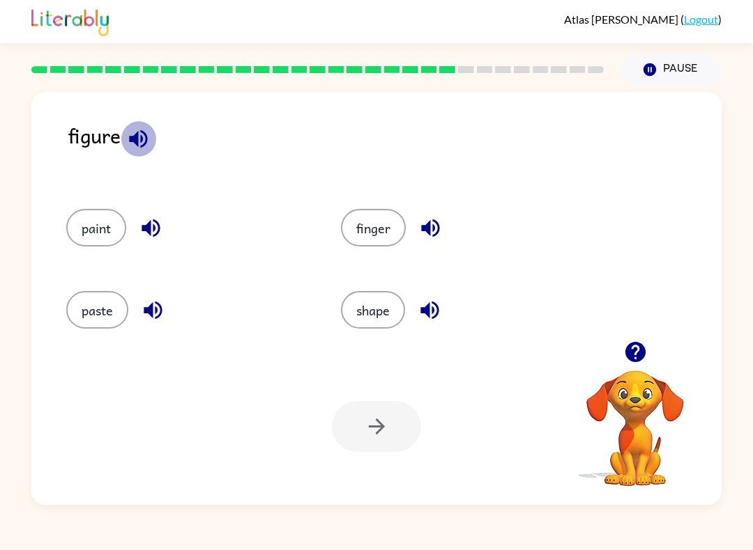
click at [134, 137] on icon "button" at bounding box center [138, 139] width 18 height 18
click at [150, 237] on icon "button" at bounding box center [151, 228] width 24 height 24
click at [166, 309] on button "button" at bounding box center [153, 311] width 36 height 36
click at [432, 309] on icon "button" at bounding box center [429, 310] width 24 height 24
click at [155, 230] on icon "button" at bounding box center [150, 228] width 18 height 18
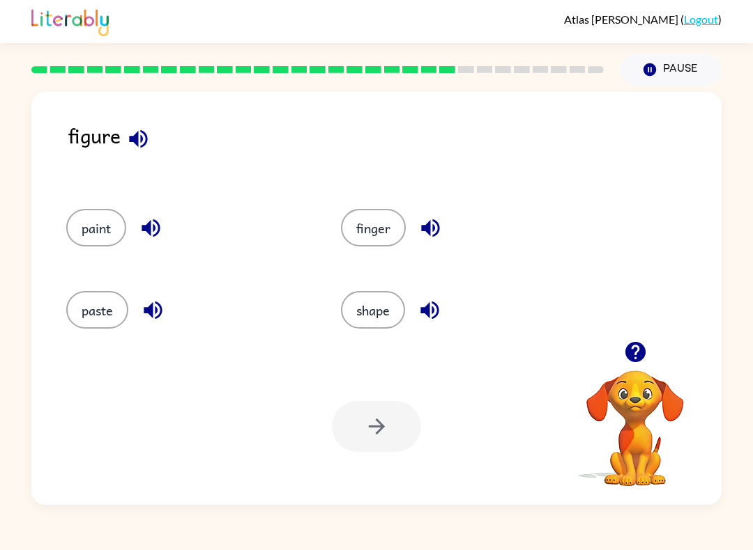
click at [383, 315] on button "shape" at bounding box center [373, 310] width 64 height 38
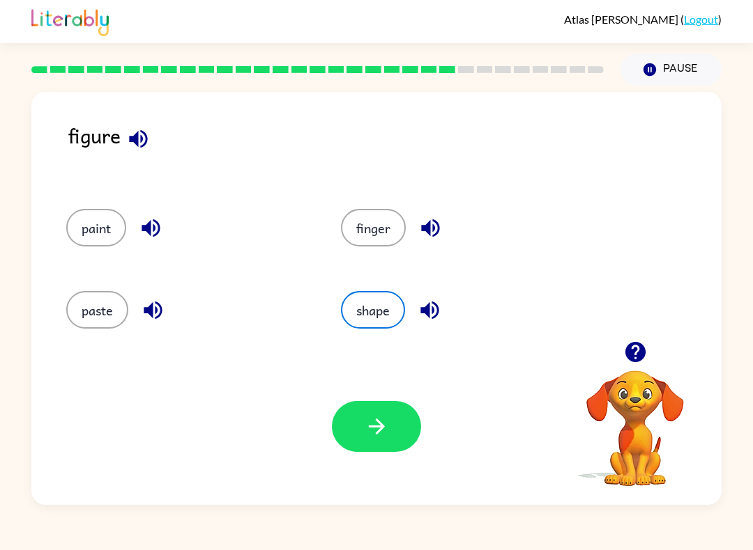
click at [380, 415] on button "button" at bounding box center [376, 426] width 89 height 51
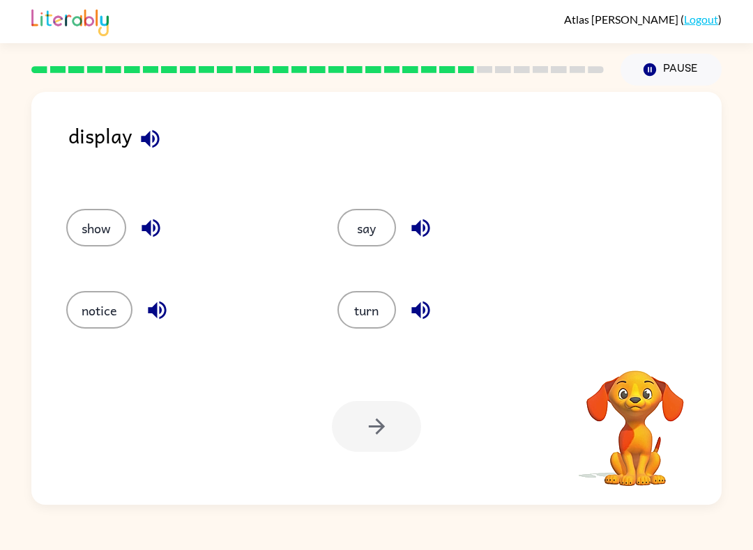
click at [143, 135] on icon "button" at bounding box center [150, 139] width 24 height 24
click at [100, 226] on button "show" at bounding box center [96, 228] width 60 height 38
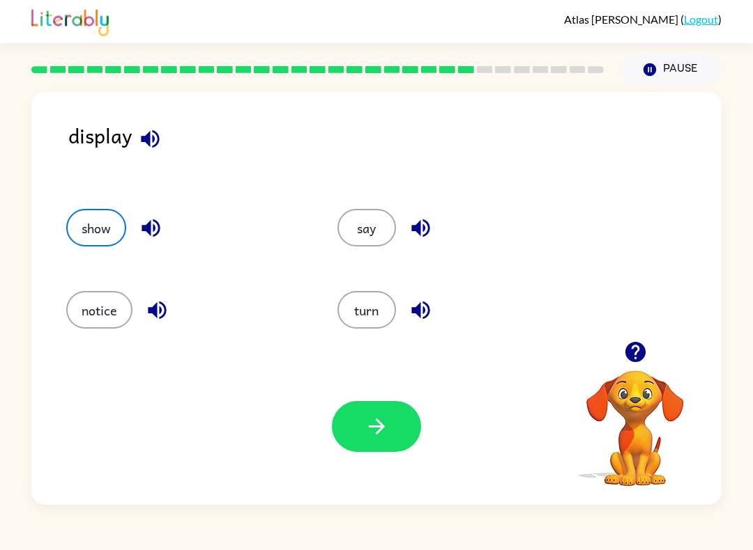
click at [385, 433] on icon "button" at bounding box center [376, 427] width 24 height 24
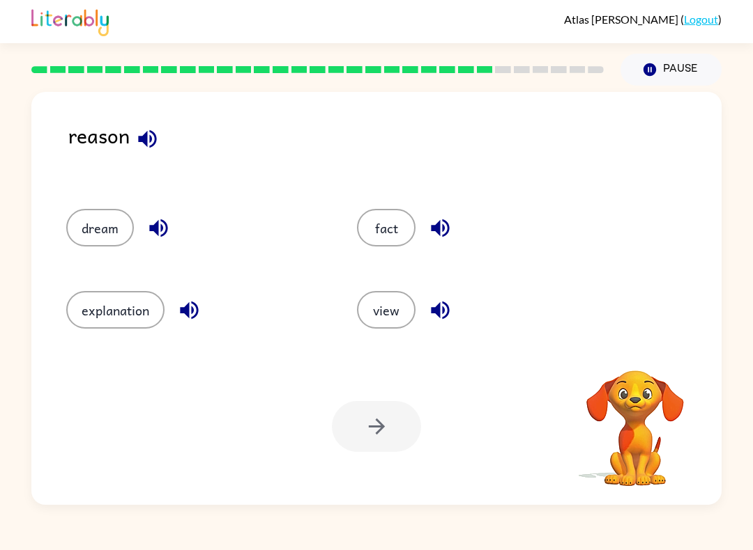
click at [153, 139] on icon "button" at bounding box center [147, 139] width 24 height 24
click at [446, 219] on icon "button" at bounding box center [440, 228] width 24 height 24
click at [447, 304] on icon "button" at bounding box center [440, 310] width 24 height 24
click at [184, 320] on icon "button" at bounding box center [189, 310] width 24 height 24
click at [169, 218] on icon "button" at bounding box center [158, 228] width 24 height 24
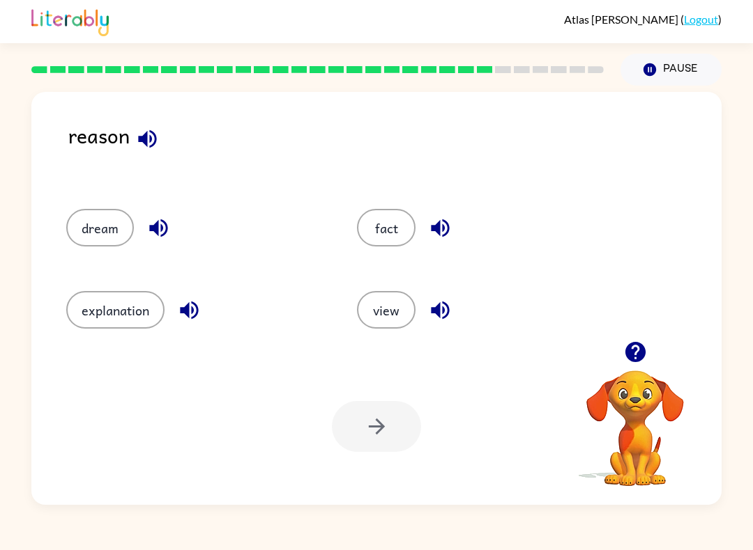
click at [117, 323] on button "explanation" at bounding box center [115, 310] width 98 height 38
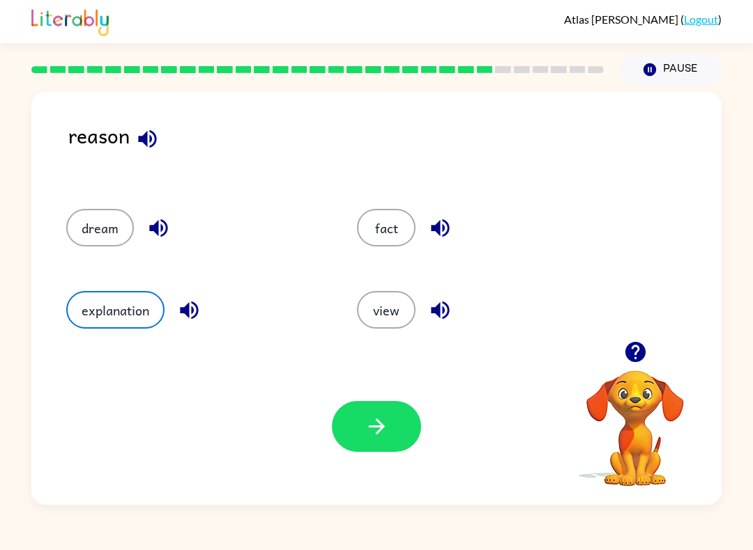
click at [376, 426] on icon "button" at bounding box center [376, 427] width 24 height 24
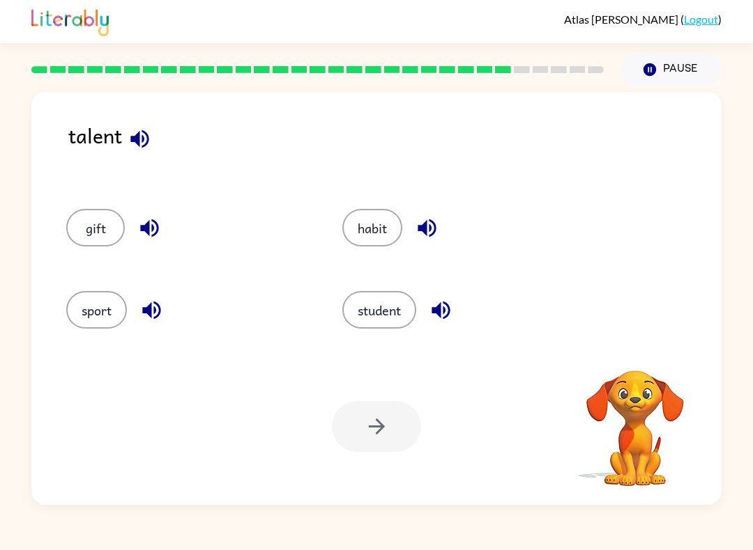
click at [148, 145] on icon "button" at bounding box center [139, 139] width 18 height 18
click at [142, 133] on icon "button" at bounding box center [139, 139] width 18 height 18
click at [143, 222] on icon "button" at bounding box center [149, 228] width 24 height 24
click at [424, 228] on icon "button" at bounding box center [426, 228] width 18 height 18
click at [449, 309] on icon "button" at bounding box center [441, 310] width 24 height 24
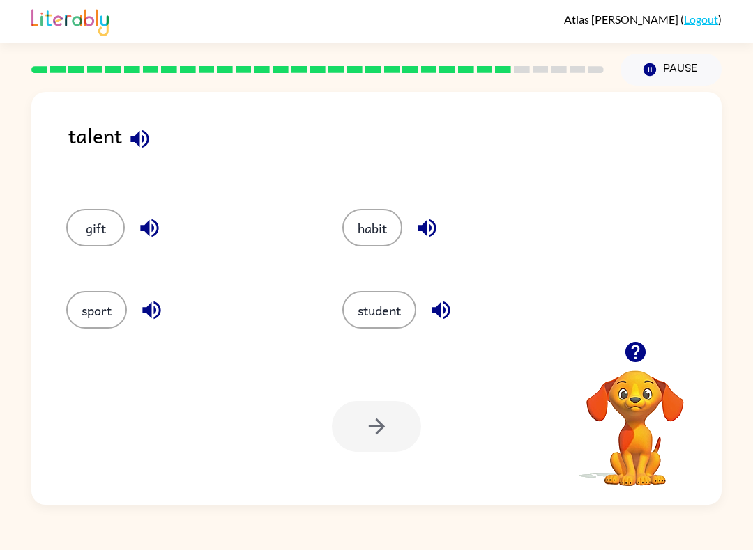
click at [185, 307] on div "sport" at bounding box center [188, 310] width 244 height 38
click at [160, 319] on icon "button" at bounding box center [151, 310] width 24 height 24
click at [93, 224] on button "gift" at bounding box center [95, 228] width 59 height 38
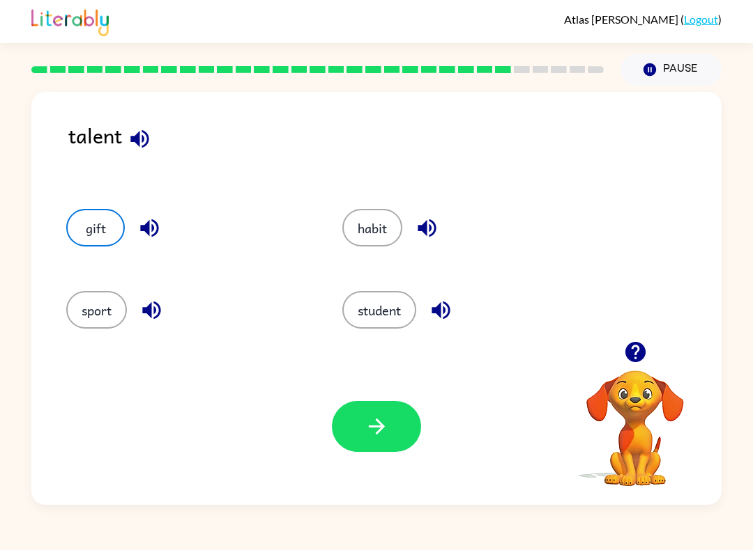
click at [376, 428] on icon "button" at bounding box center [376, 427] width 16 height 16
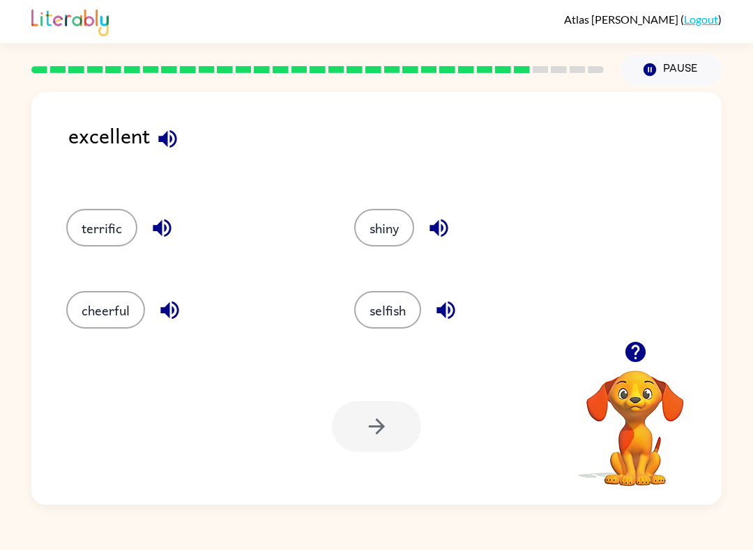
click at [170, 139] on icon "button" at bounding box center [167, 139] width 18 height 18
click at [118, 232] on button "terrific" at bounding box center [101, 228] width 71 height 38
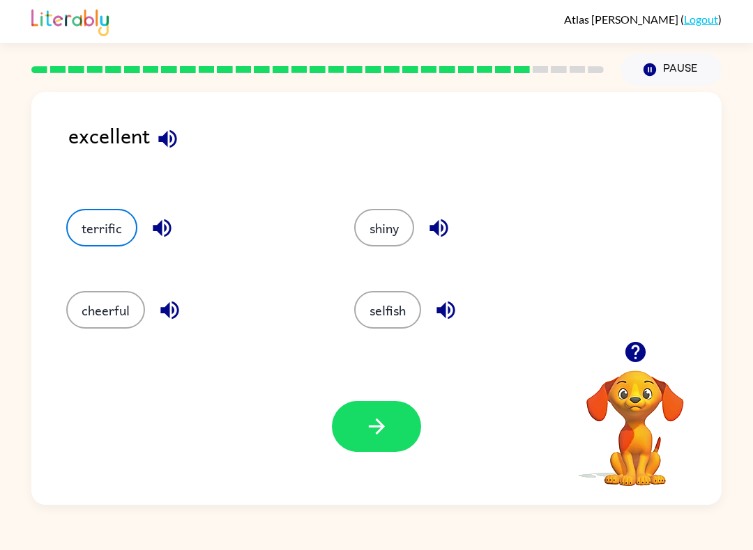
click at [110, 232] on button "terrific" at bounding box center [101, 228] width 71 height 38
click at [160, 222] on icon "button" at bounding box center [162, 228] width 24 height 24
click at [162, 314] on icon "button" at bounding box center [169, 310] width 24 height 24
click at [451, 225] on icon "button" at bounding box center [438, 228] width 24 height 24
click at [450, 315] on icon "button" at bounding box center [445, 310] width 24 height 24
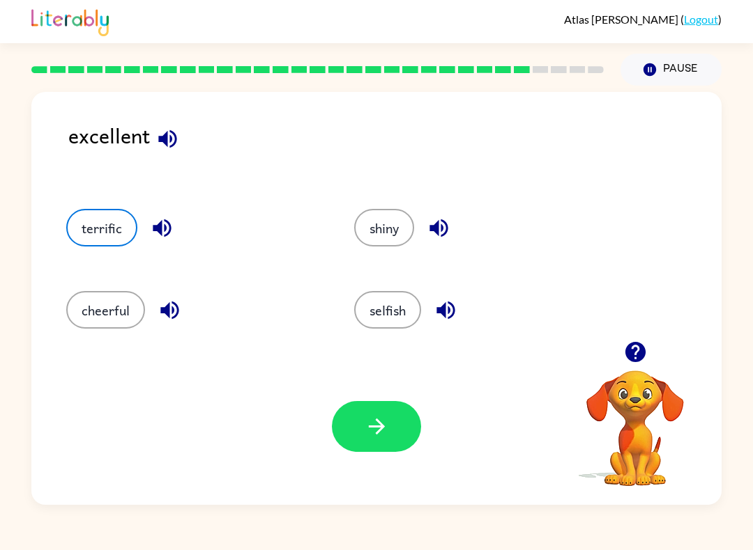
click at [178, 150] on icon "button" at bounding box center [167, 139] width 24 height 24
click at [167, 145] on icon "button" at bounding box center [167, 139] width 18 height 18
click at [179, 141] on icon "button" at bounding box center [167, 139] width 24 height 24
click at [171, 128] on button "button" at bounding box center [168, 139] width 36 height 36
click at [387, 428] on icon "button" at bounding box center [376, 427] width 24 height 24
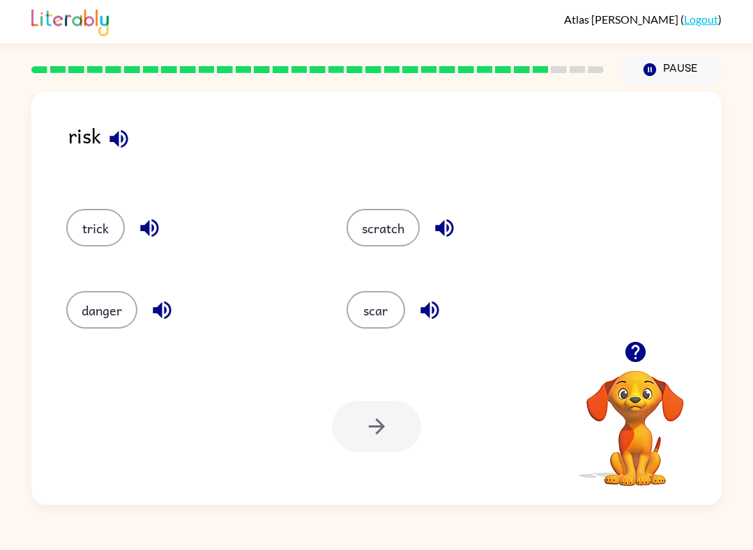
click at [117, 141] on icon "button" at bounding box center [118, 139] width 18 height 18
click at [449, 226] on icon "button" at bounding box center [444, 228] width 24 height 24
click at [435, 318] on icon "button" at bounding box center [429, 311] width 18 height 18
click at [143, 218] on icon "button" at bounding box center [149, 228] width 24 height 24
click at [163, 317] on icon "button" at bounding box center [162, 310] width 24 height 24
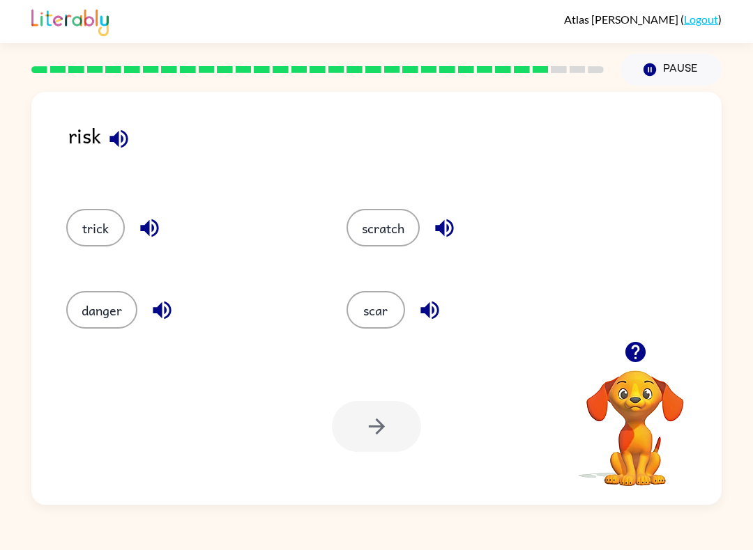
click at [107, 315] on button "danger" at bounding box center [101, 310] width 71 height 38
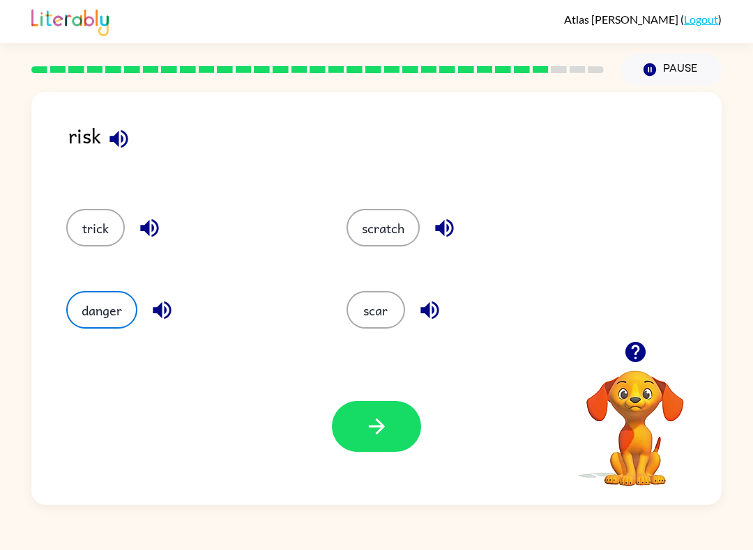
click at [386, 424] on icon "button" at bounding box center [376, 427] width 24 height 24
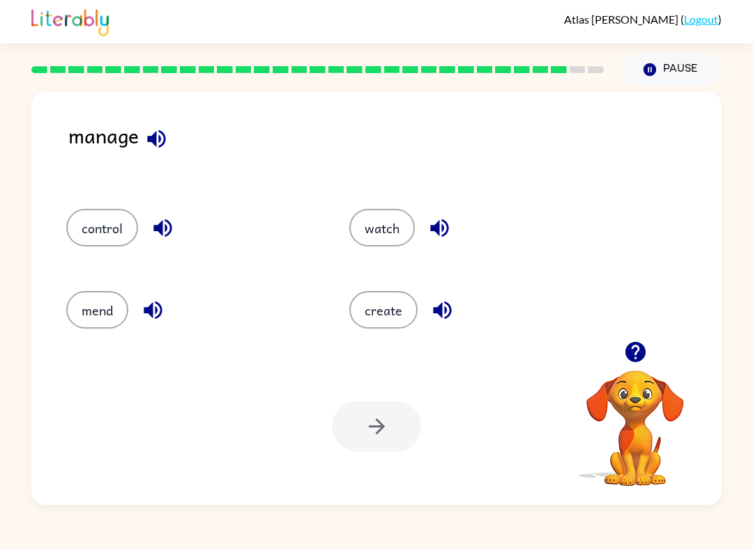
click at [166, 140] on icon "button" at bounding box center [156, 139] width 24 height 24
click at [159, 222] on icon "button" at bounding box center [163, 228] width 24 height 24
click at [105, 222] on button "control" at bounding box center [102, 228] width 72 height 38
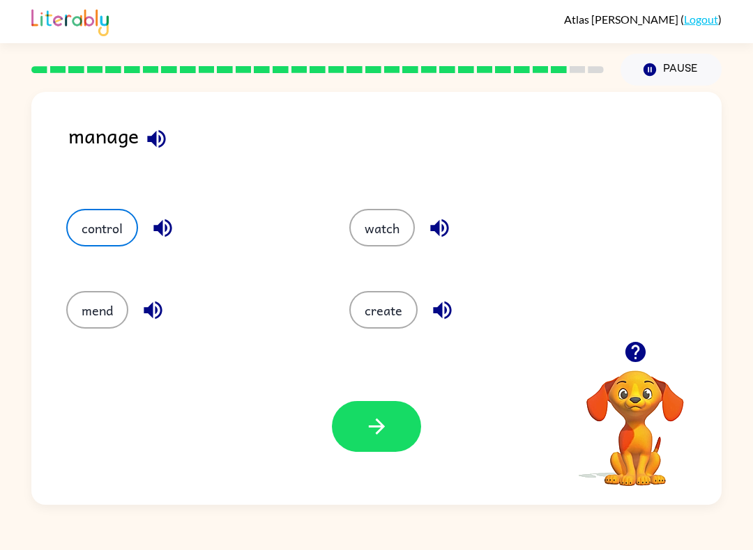
click at [398, 409] on button "button" at bounding box center [376, 426] width 89 height 51
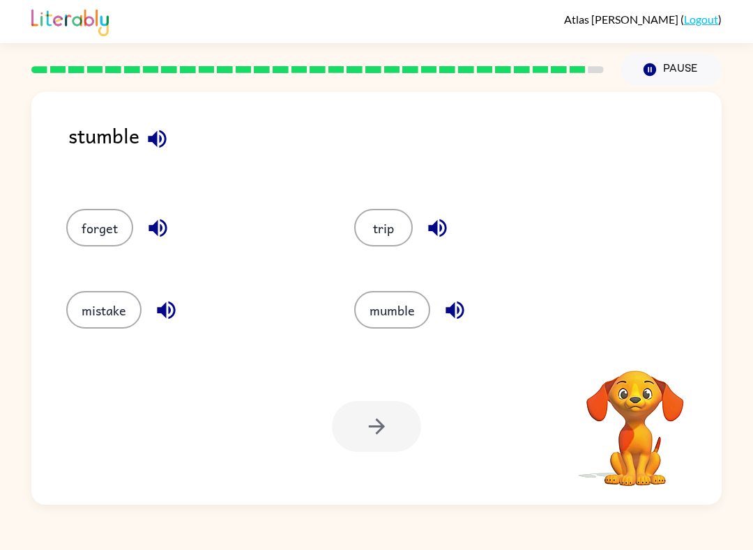
click at [152, 134] on icon "button" at bounding box center [157, 139] width 24 height 24
click at [152, 213] on button "button" at bounding box center [158, 228] width 36 height 36
click at [153, 312] on button "button" at bounding box center [166, 311] width 36 height 36
click at [437, 229] on icon "button" at bounding box center [437, 228] width 24 height 24
click at [458, 313] on icon "button" at bounding box center [454, 311] width 18 height 18
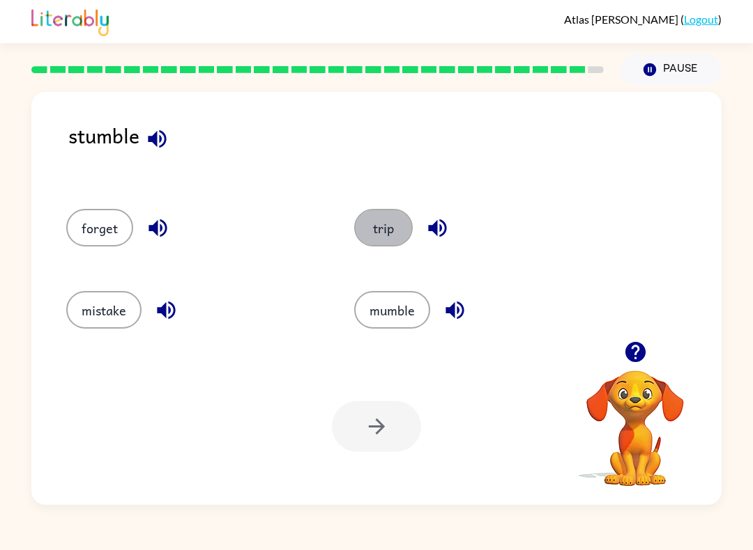
click at [390, 236] on button "trip" at bounding box center [383, 228] width 59 height 38
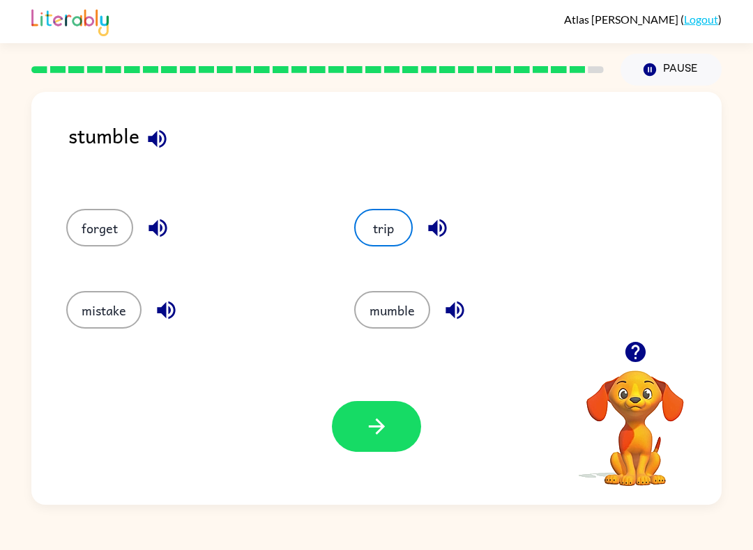
click at [409, 323] on button "mumble" at bounding box center [392, 310] width 76 height 38
click at [449, 316] on icon "button" at bounding box center [454, 310] width 24 height 24
click at [398, 229] on button "trip" at bounding box center [383, 228] width 59 height 38
click at [406, 433] on button "button" at bounding box center [376, 426] width 89 height 51
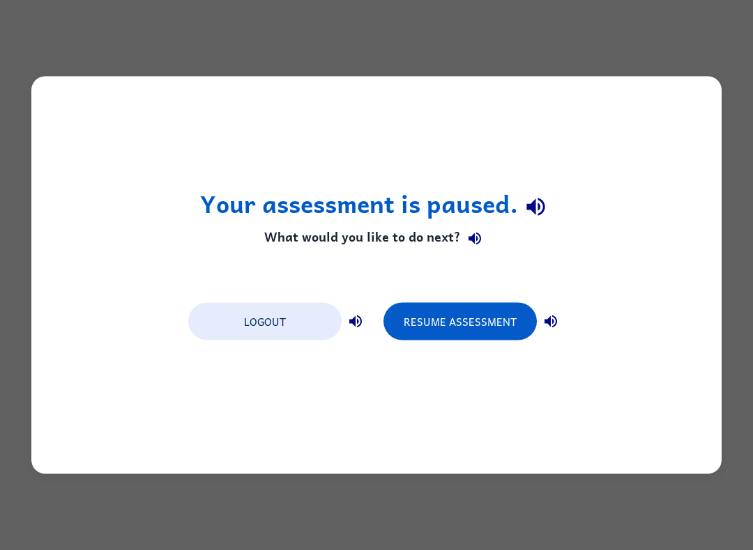
click at [286, 325] on button "Logout" at bounding box center [264, 322] width 153 height 38
